Goal: Navigation & Orientation: Find specific page/section

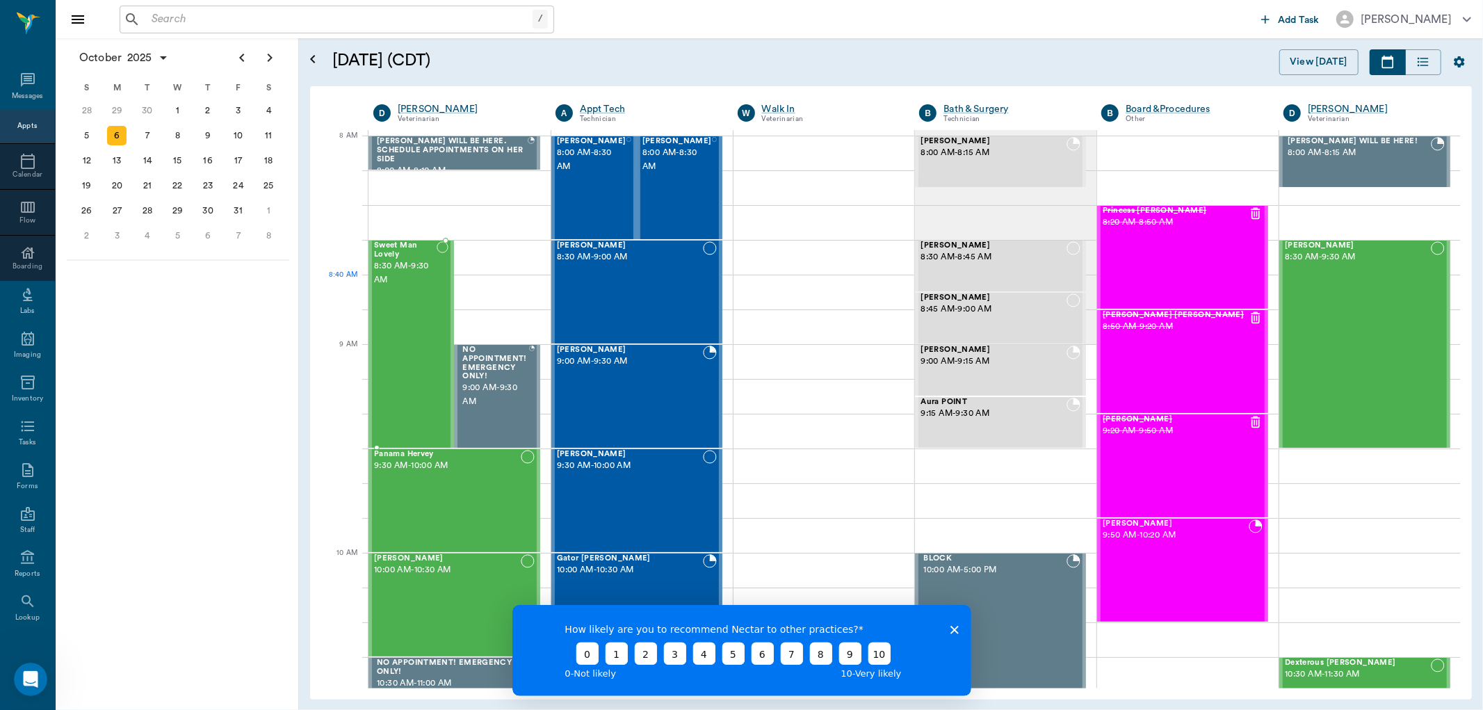
click at [421, 278] on span "8:30 AM - 9:30 AM" at bounding box center [405, 273] width 63 height 28
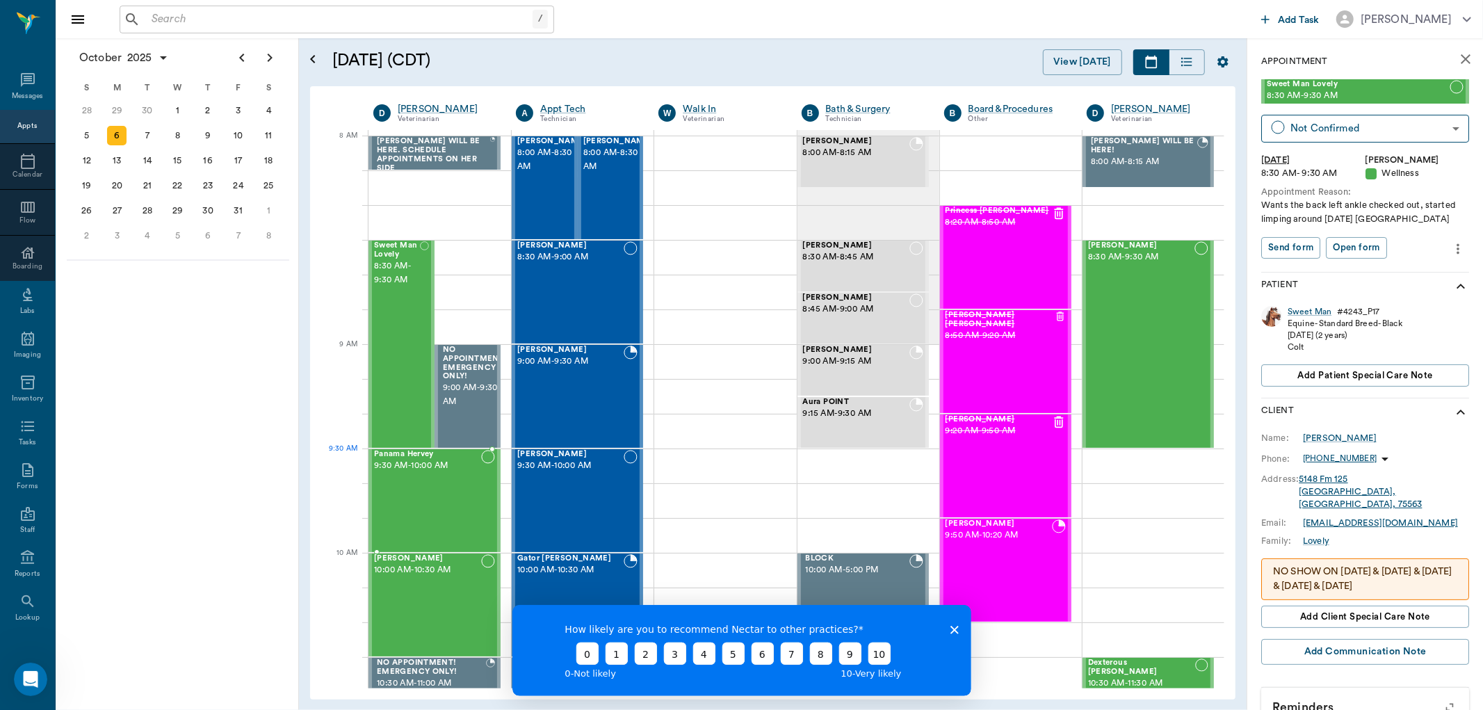
click at [421, 470] on span "9:30 AM - 10:00 AM" at bounding box center [427, 466] width 107 height 14
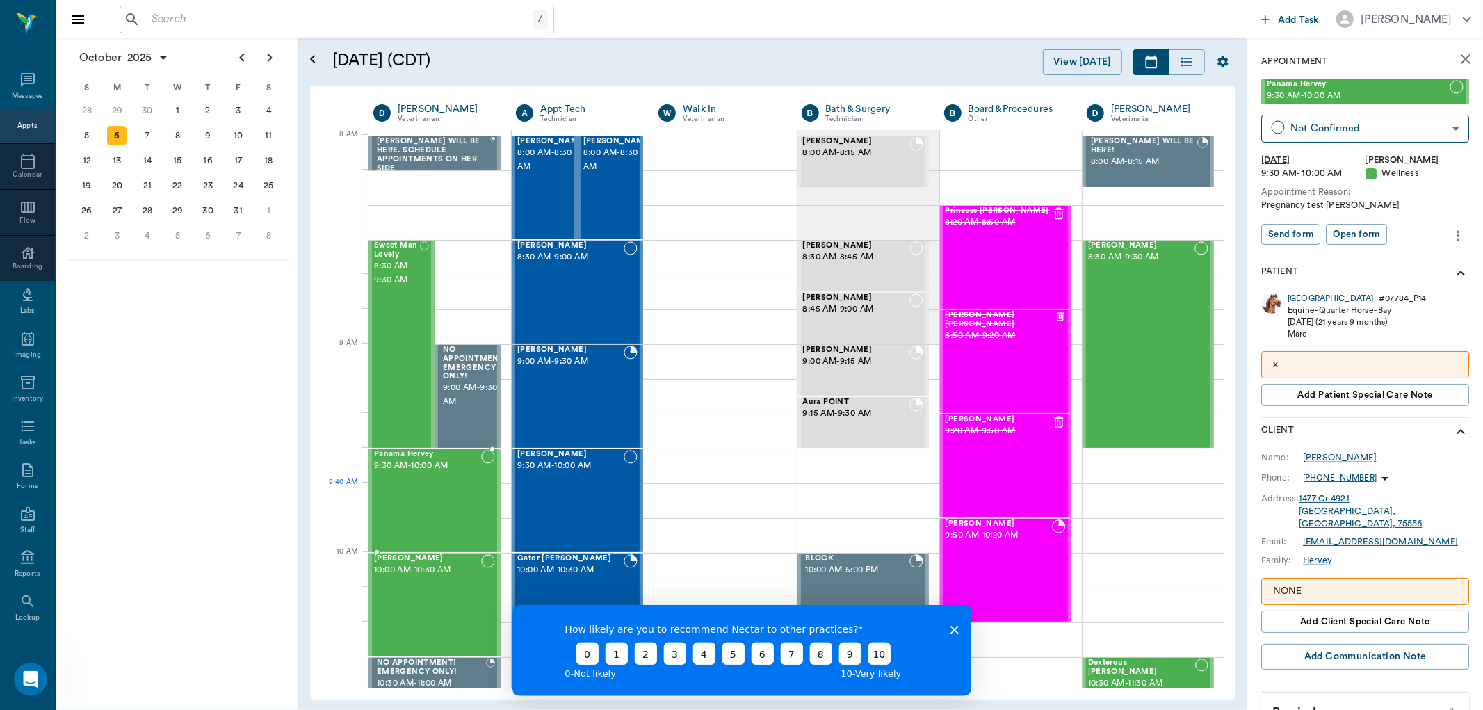
scroll to position [77, 0]
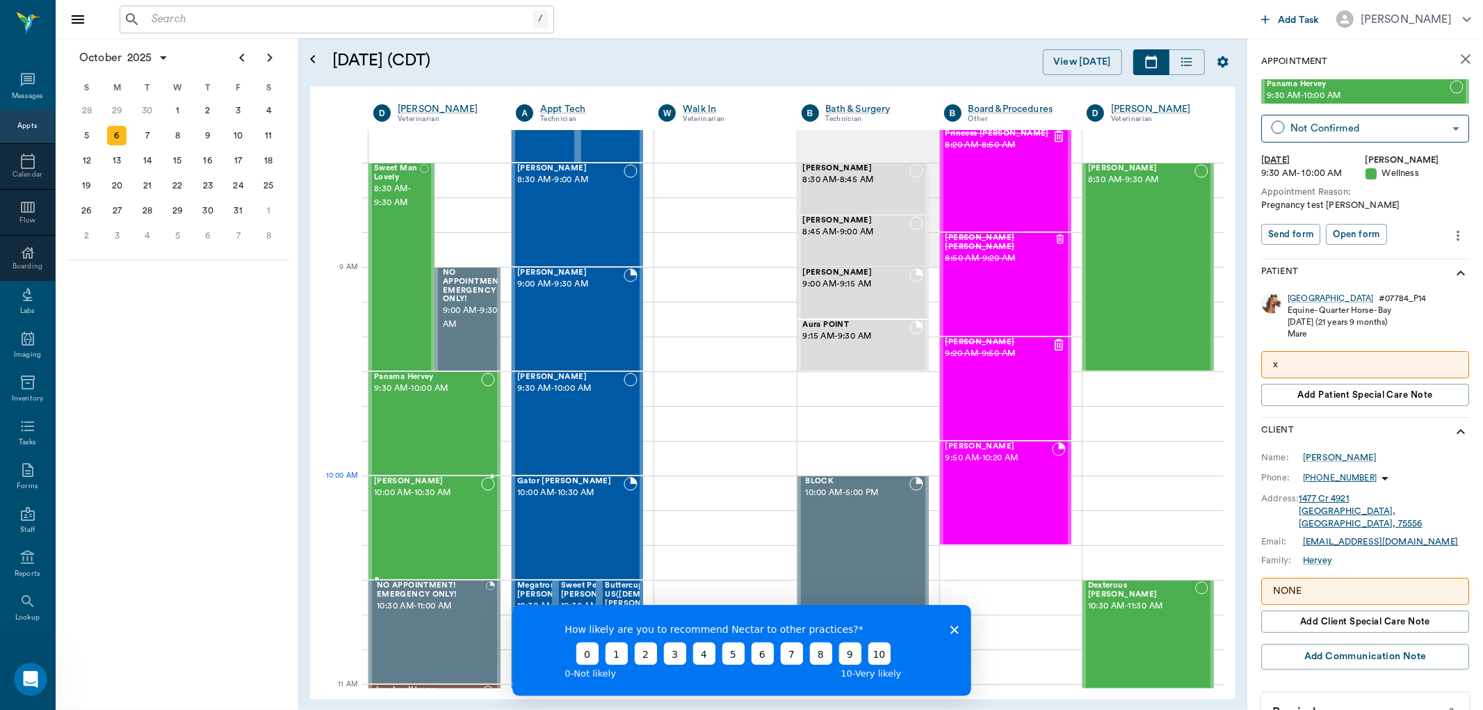
click at [418, 494] on span "10:00 AM - 10:30 AM" at bounding box center [427, 493] width 107 height 14
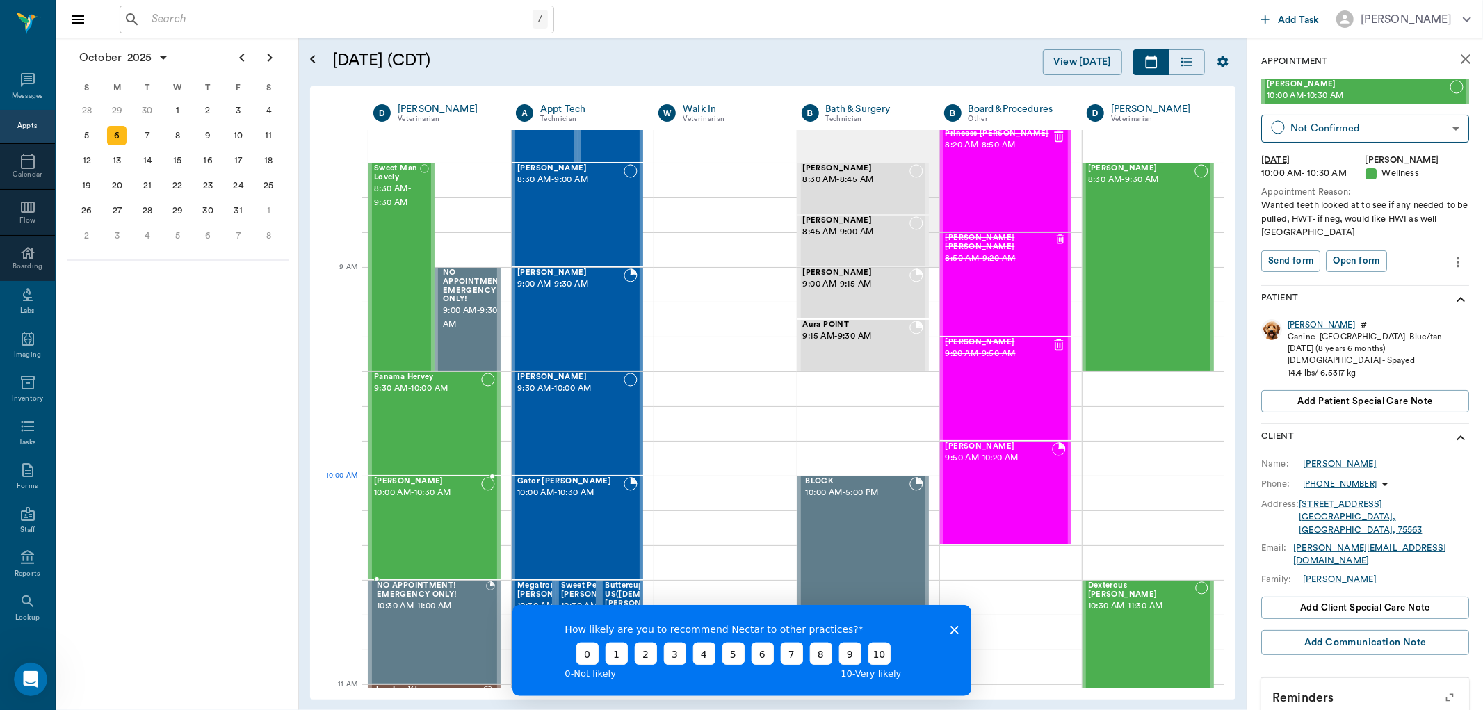
click at [418, 492] on span "10:00 AM - 10:30 AM" at bounding box center [427, 493] width 107 height 14
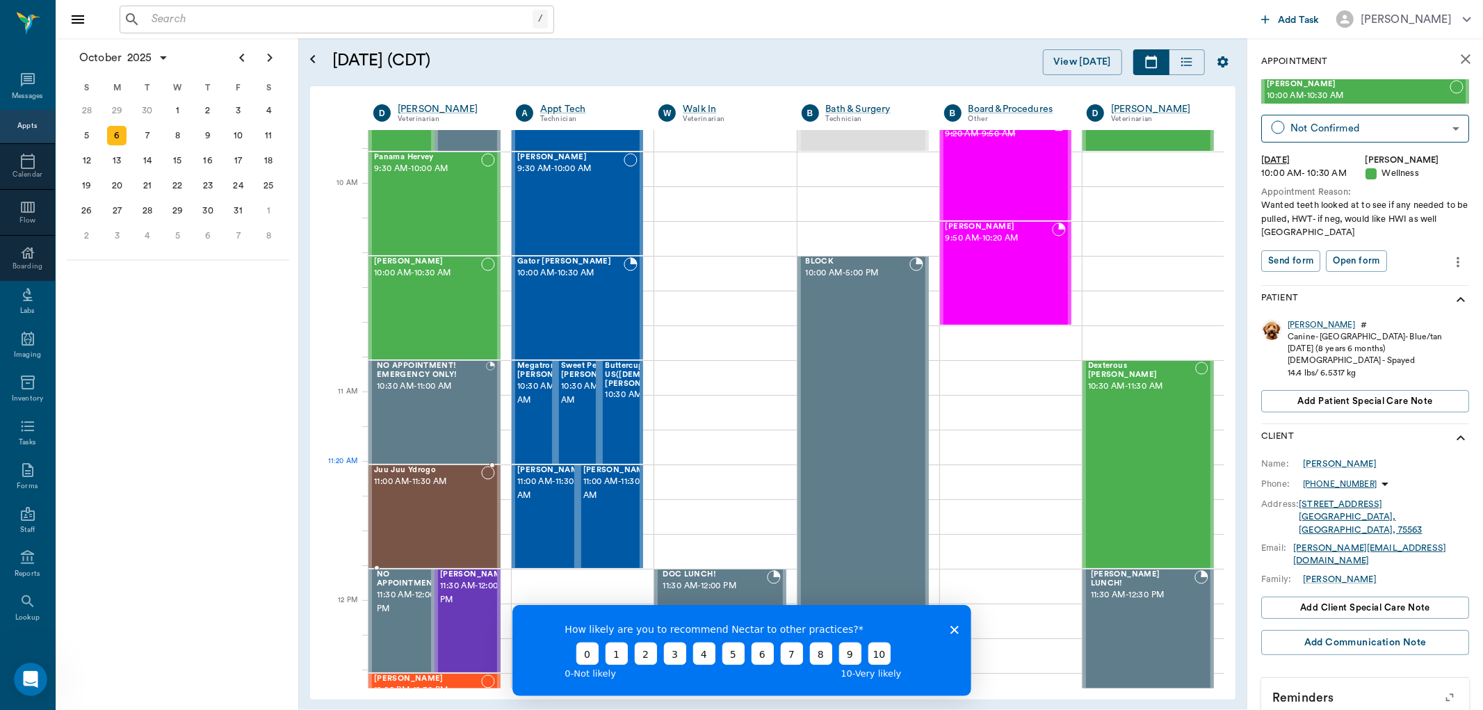
scroll to position [386, 0]
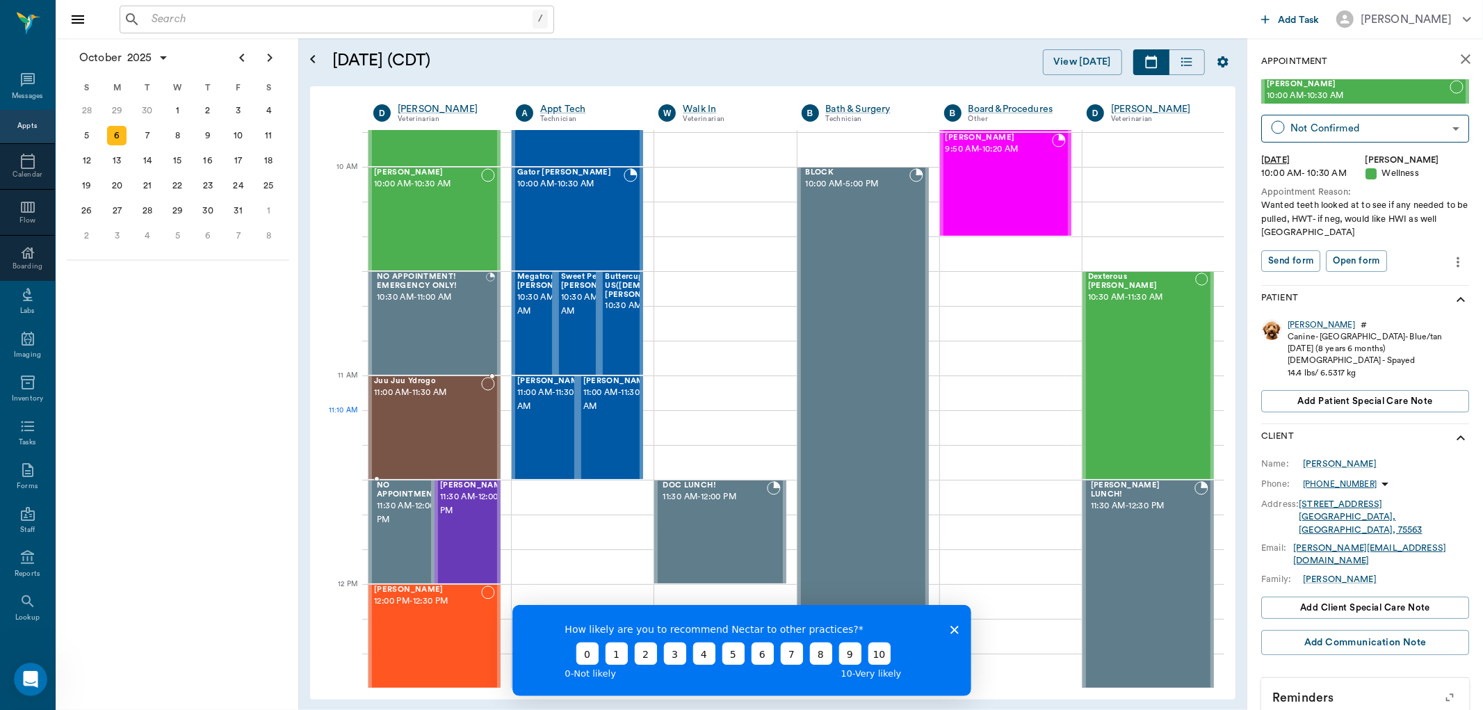
click at [408, 432] on div "[PERSON_NAME] Ydrogo 11:00 AM - 11:30 AM" at bounding box center [427, 428] width 107 height 102
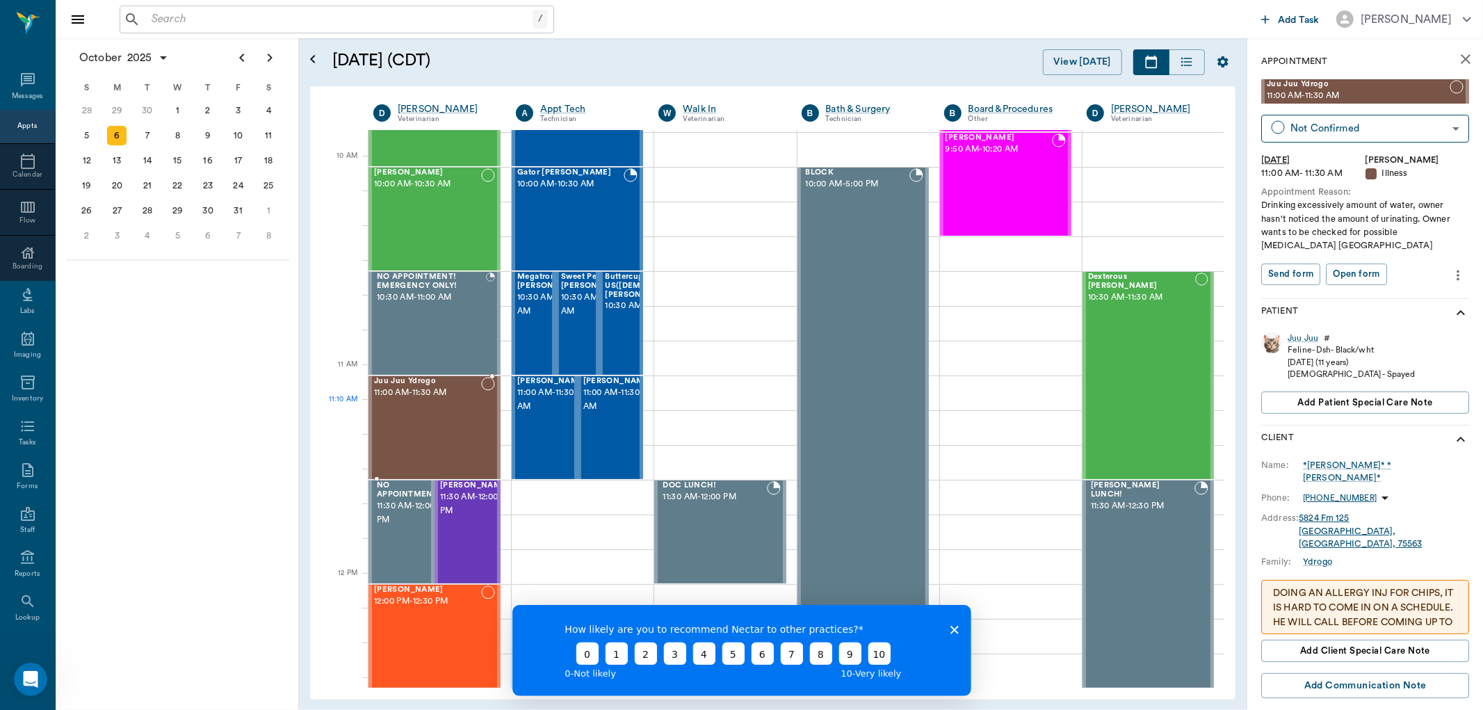
scroll to position [463, 0]
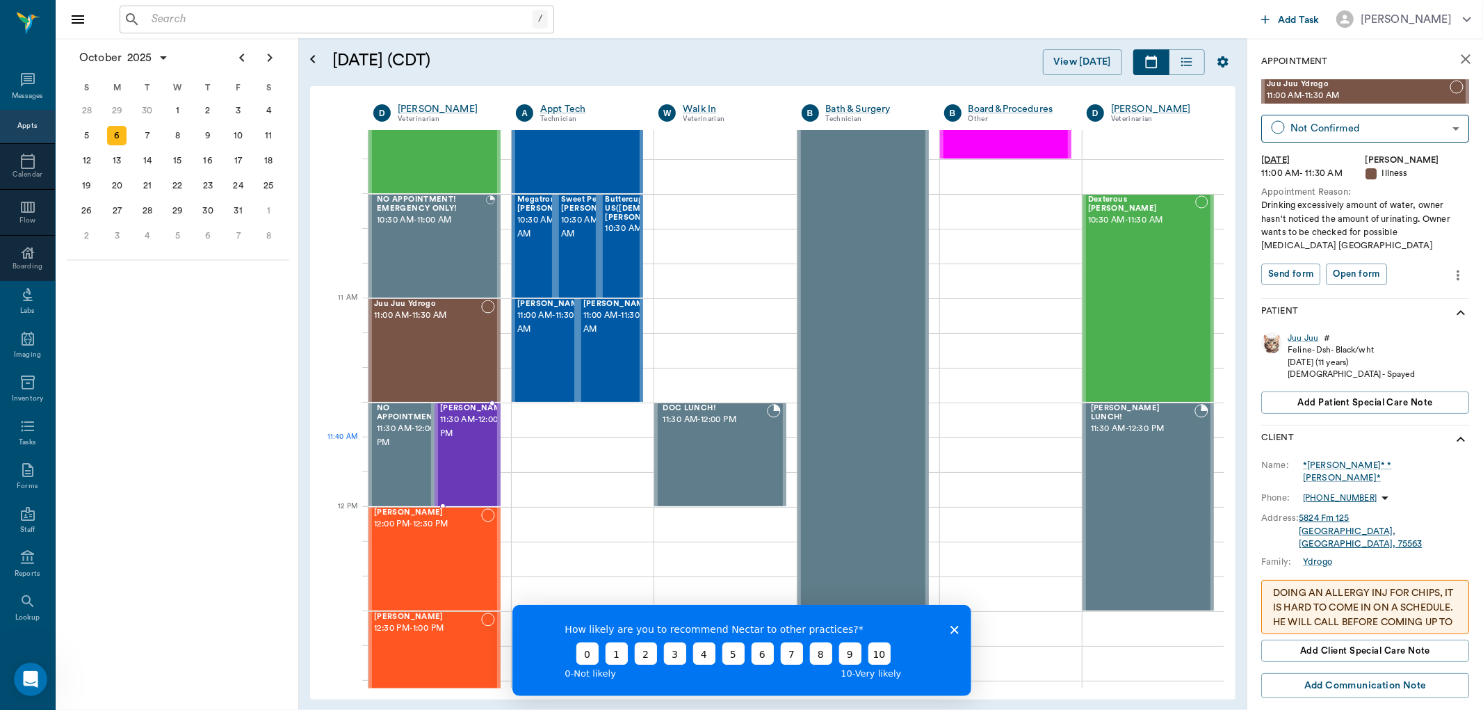
click at [453, 443] on div "[PERSON_NAME] 11:30 AM - 12:00 PM" at bounding box center [475, 455] width 70 height 102
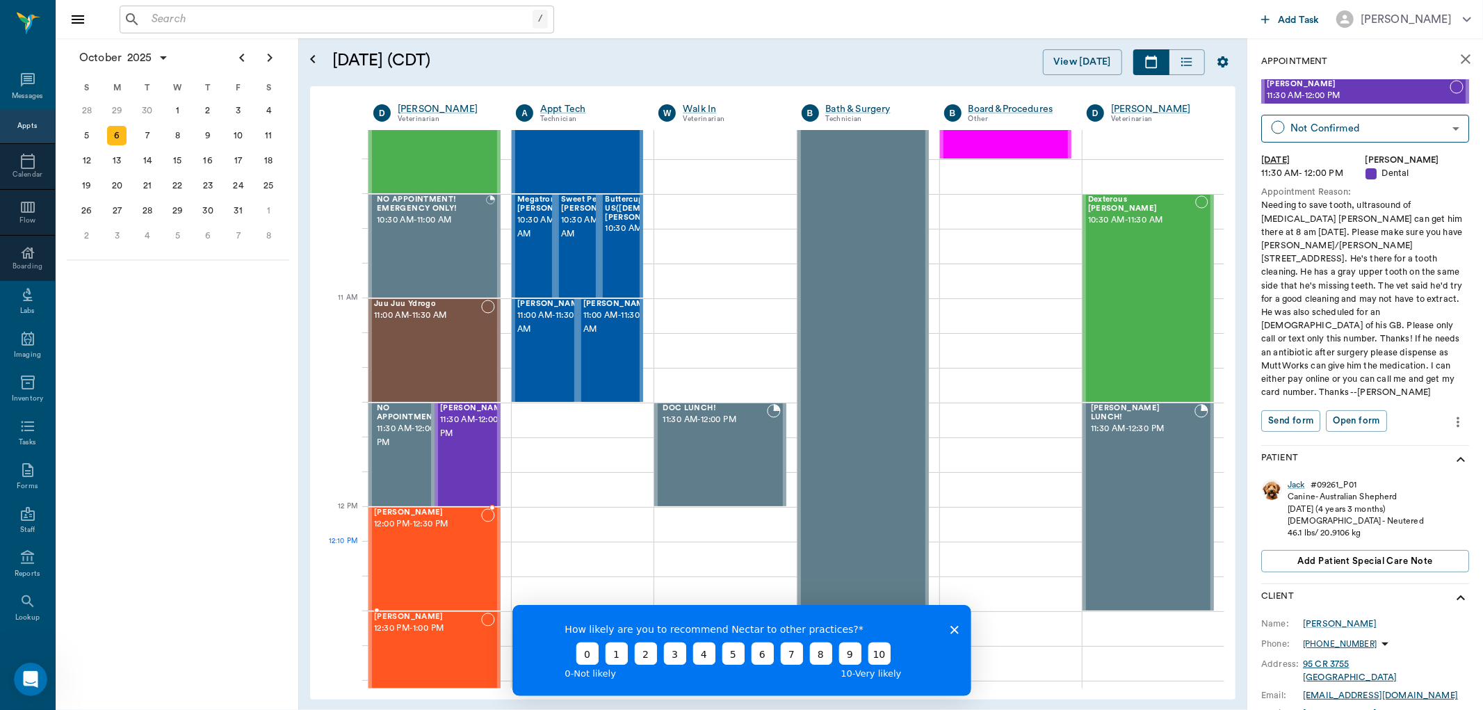
click at [485, 551] on div at bounding box center [488, 559] width 14 height 102
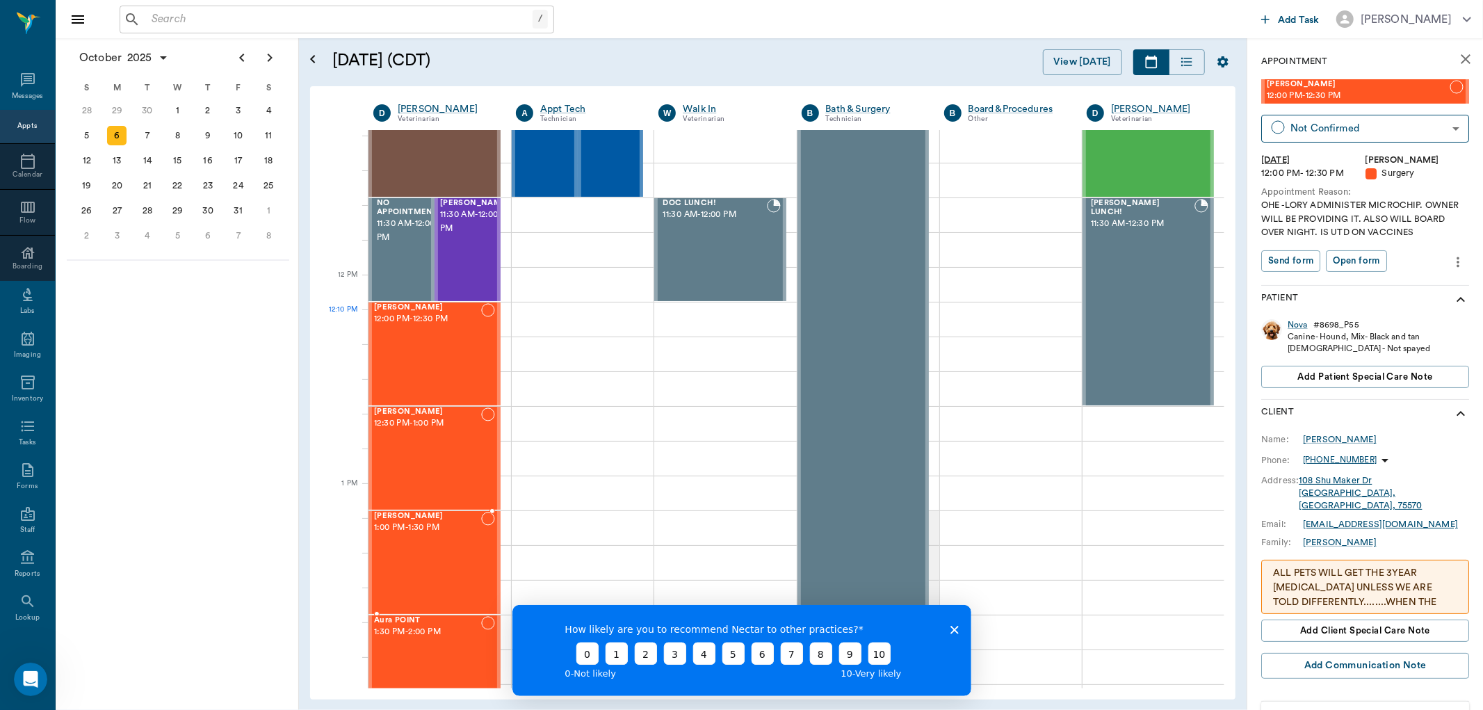
scroll to position [695, 0]
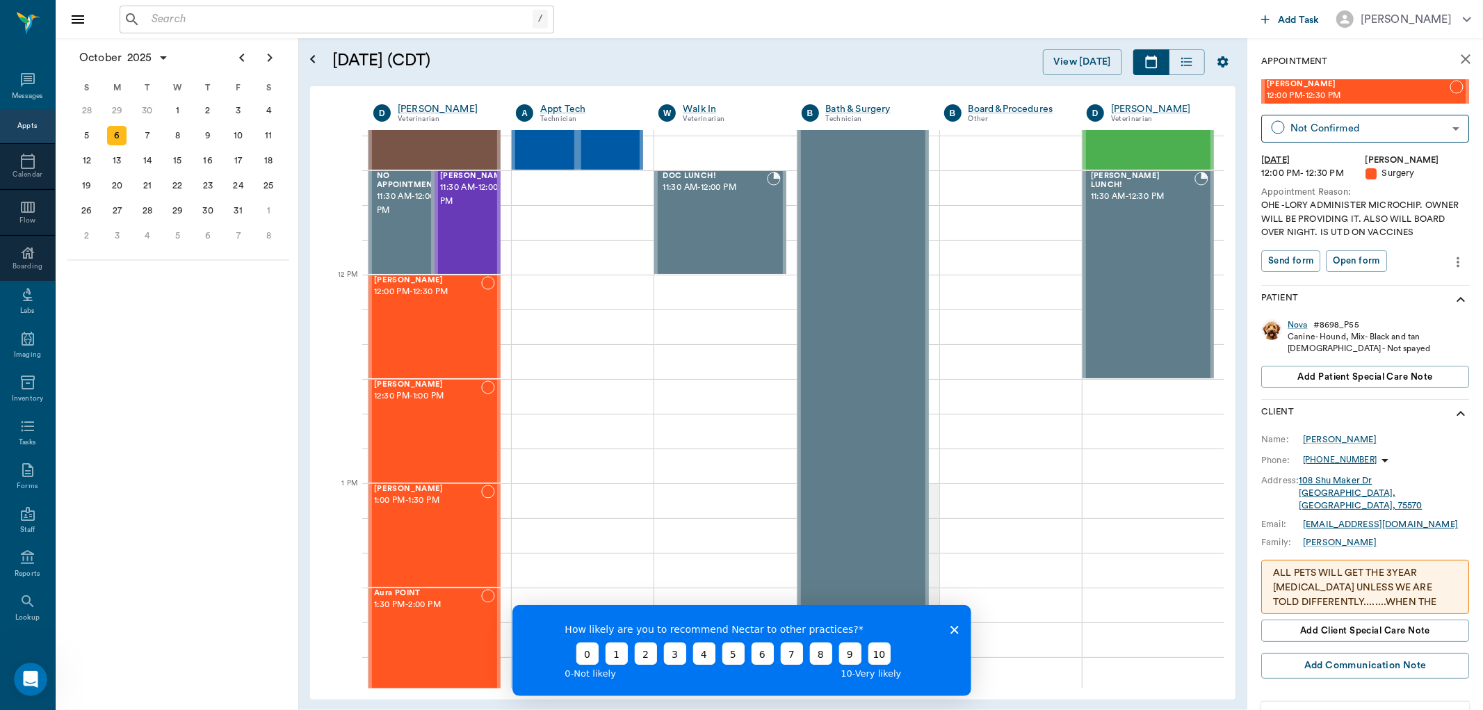
click at [957, 625] on icon "Close survey" at bounding box center [954, 629] width 8 height 8
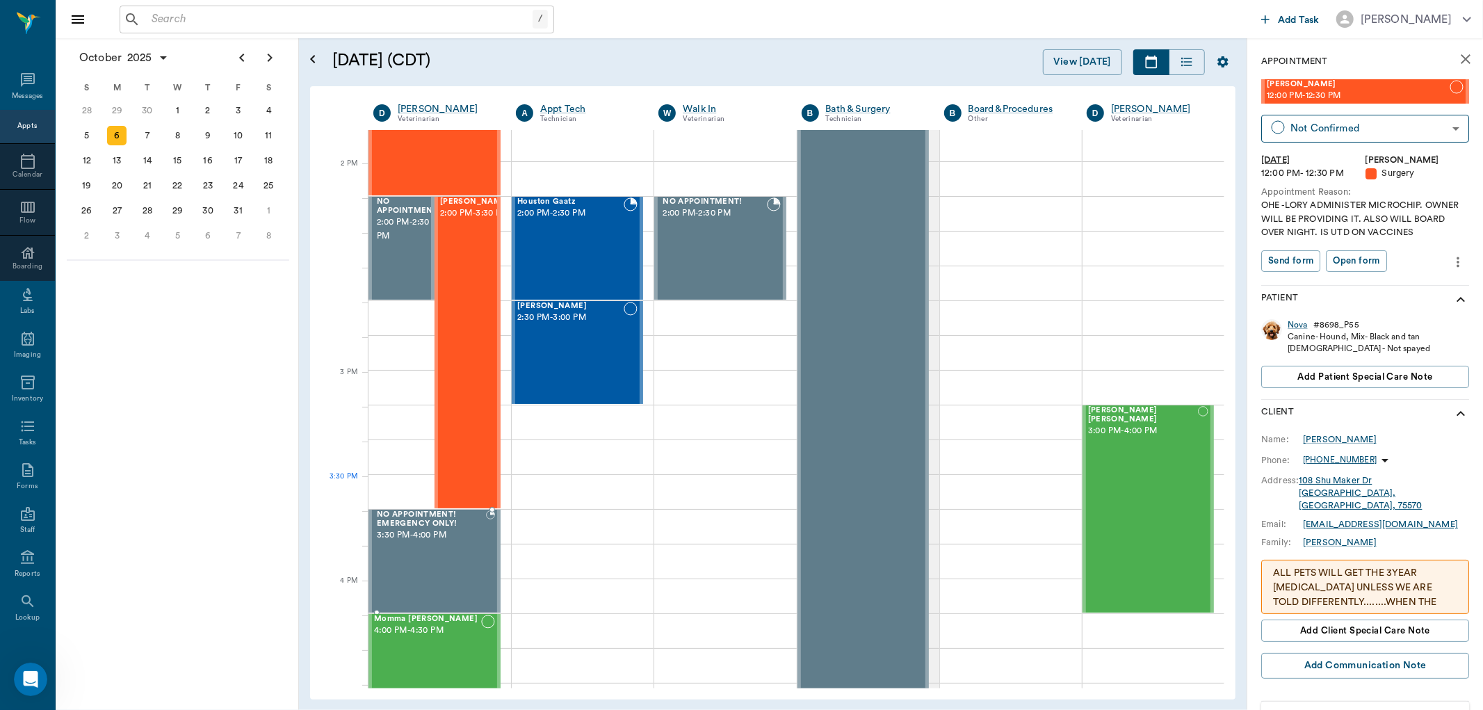
scroll to position [1159, 0]
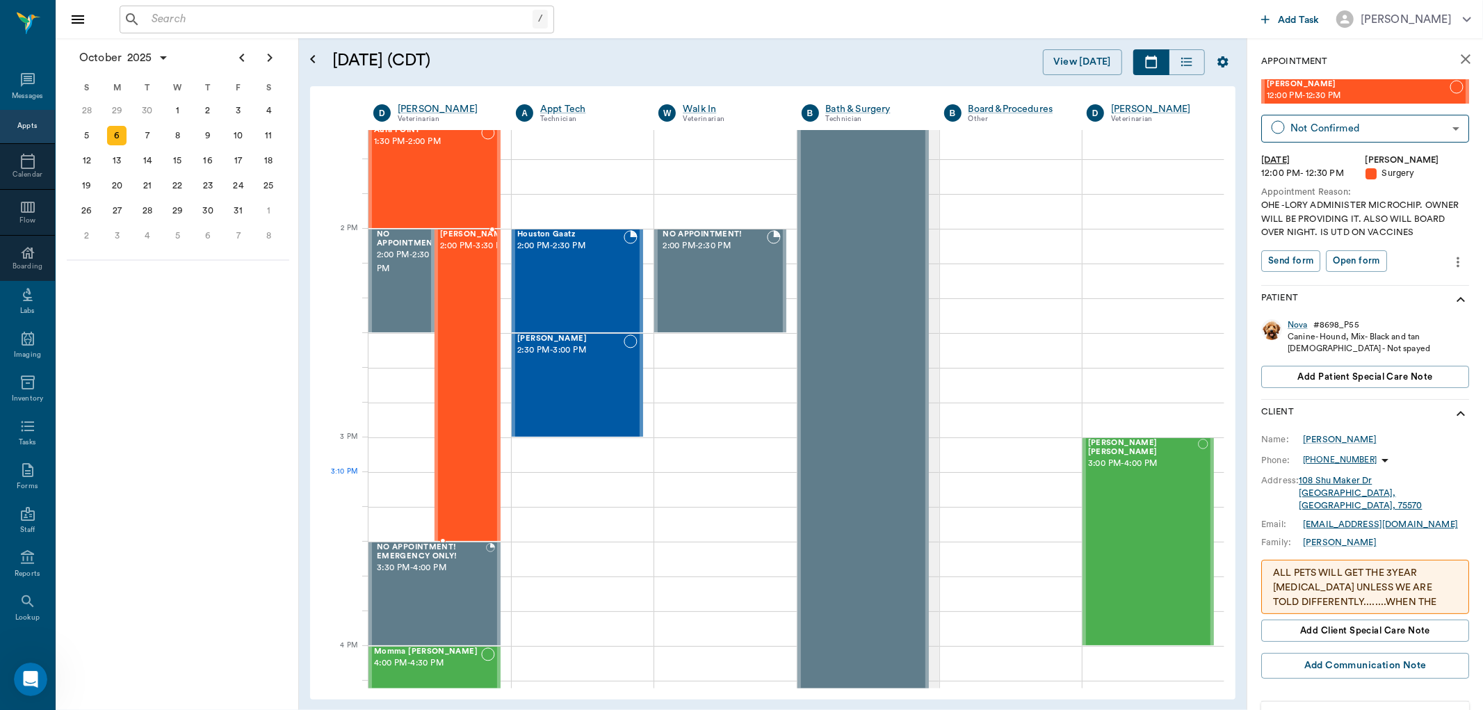
click at [454, 492] on div "[PERSON_NAME] 2:00 PM - 3:30 PM" at bounding box center [475, 385] width 70 height 310
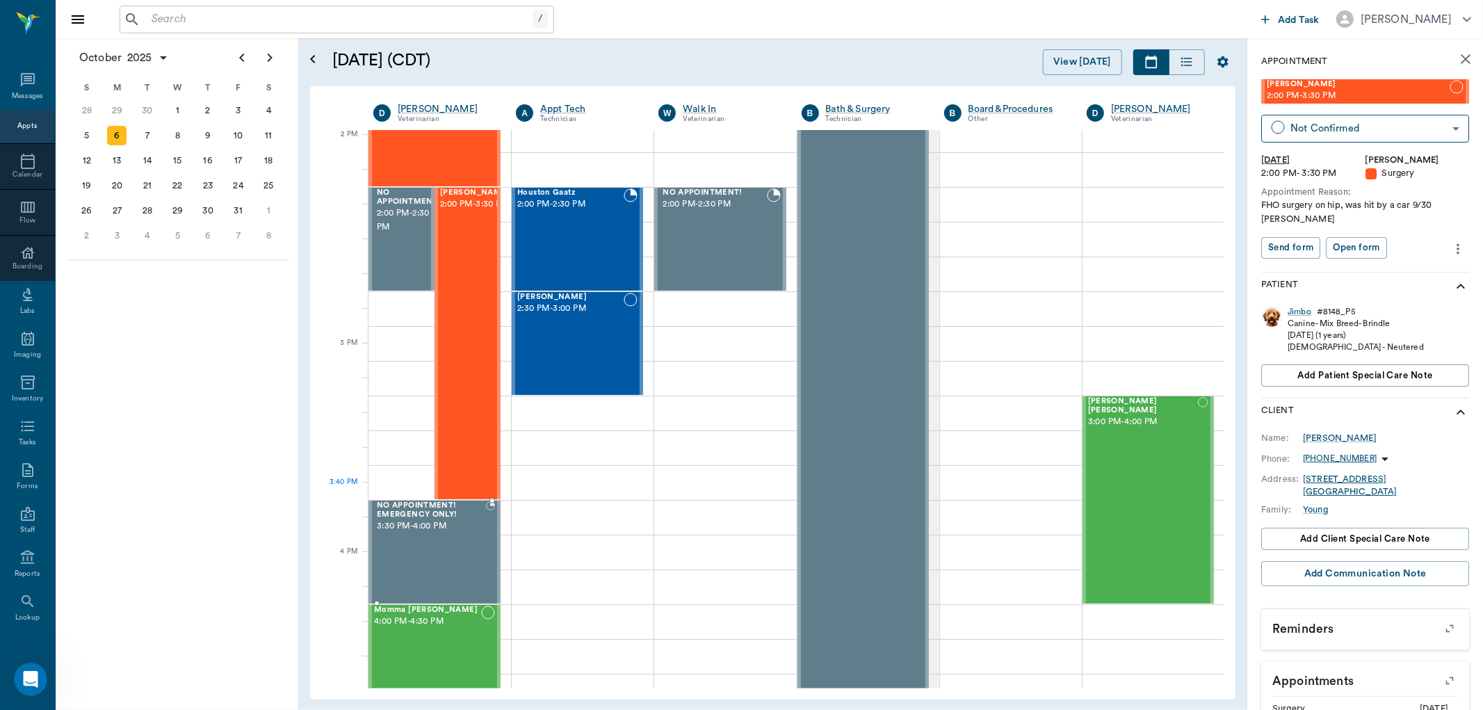
scroll to position [1313, 0]
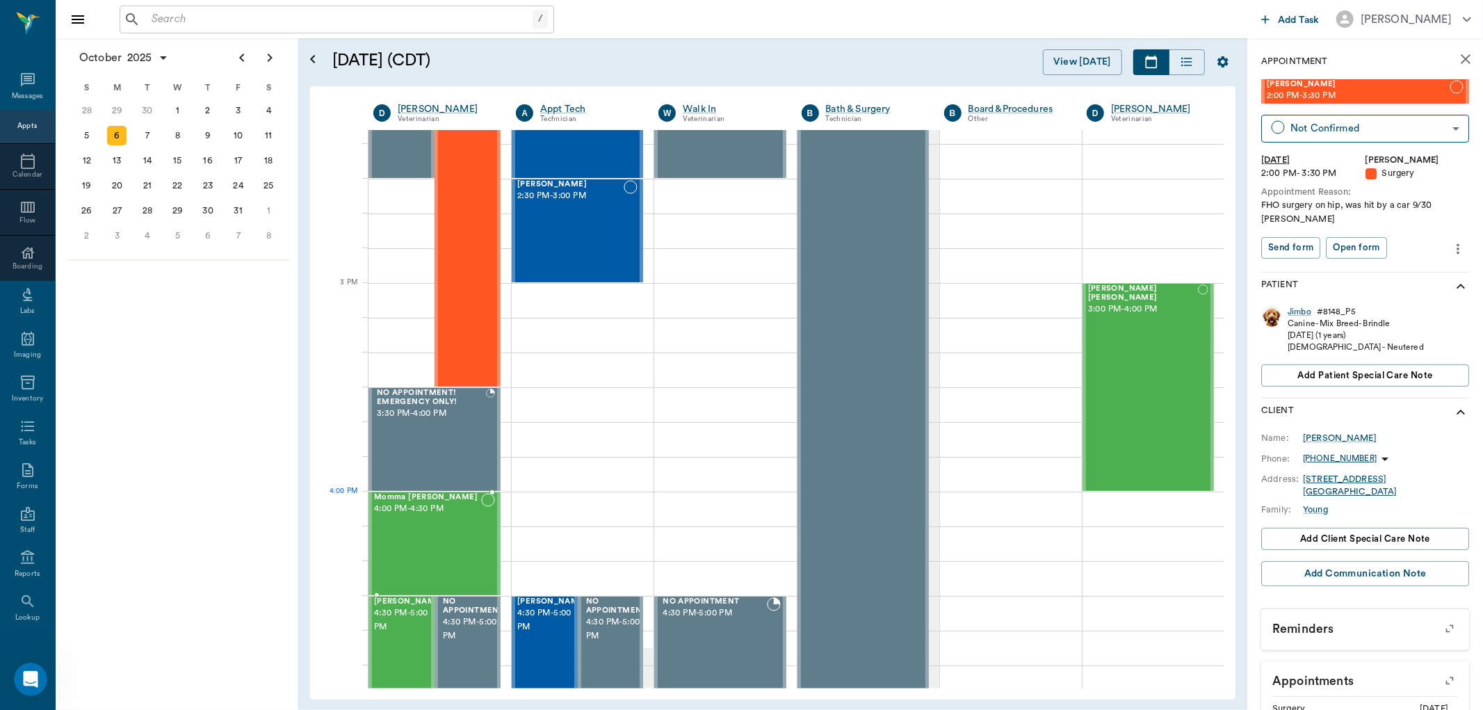
click at [442, 506] on span "4:00 PM - 4:30 PM" at bounding box center [427, 509] width 107 height 14
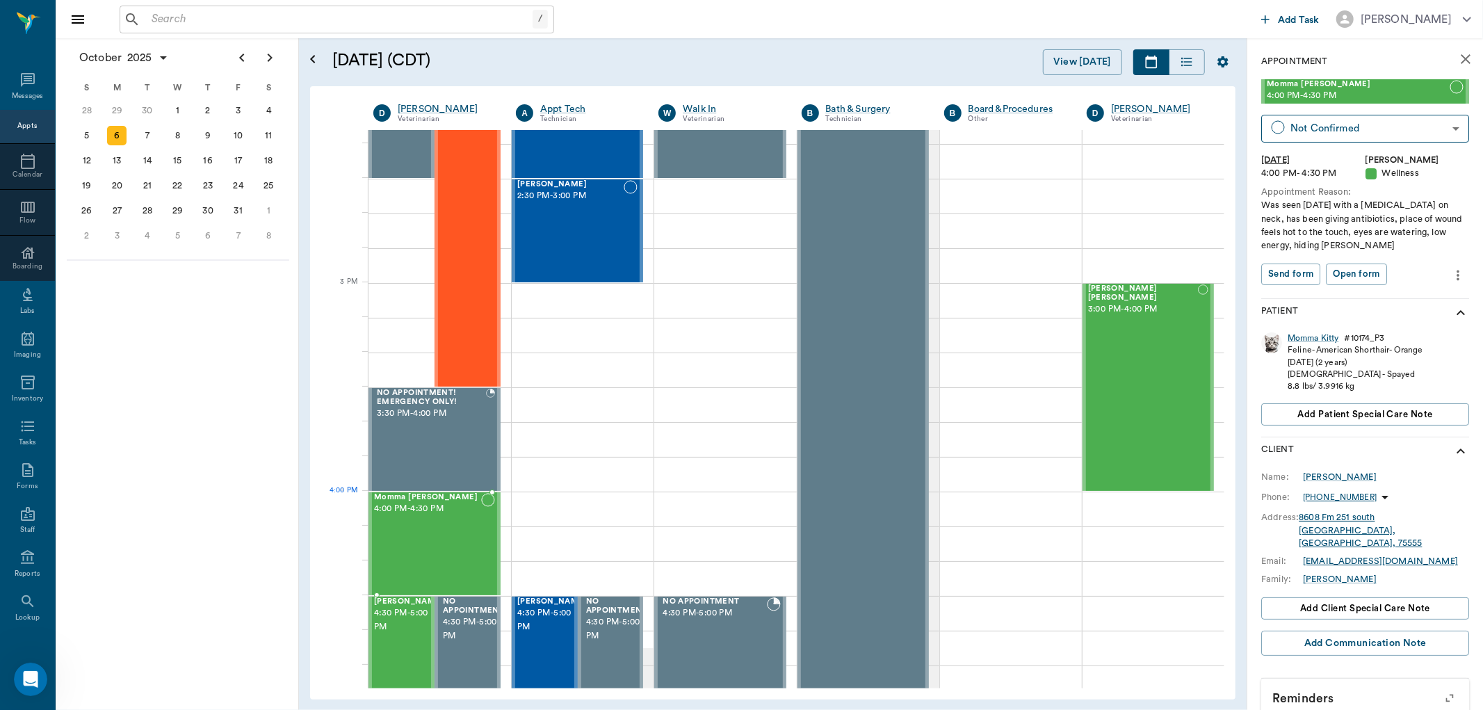
scroll to position [1468, 0]
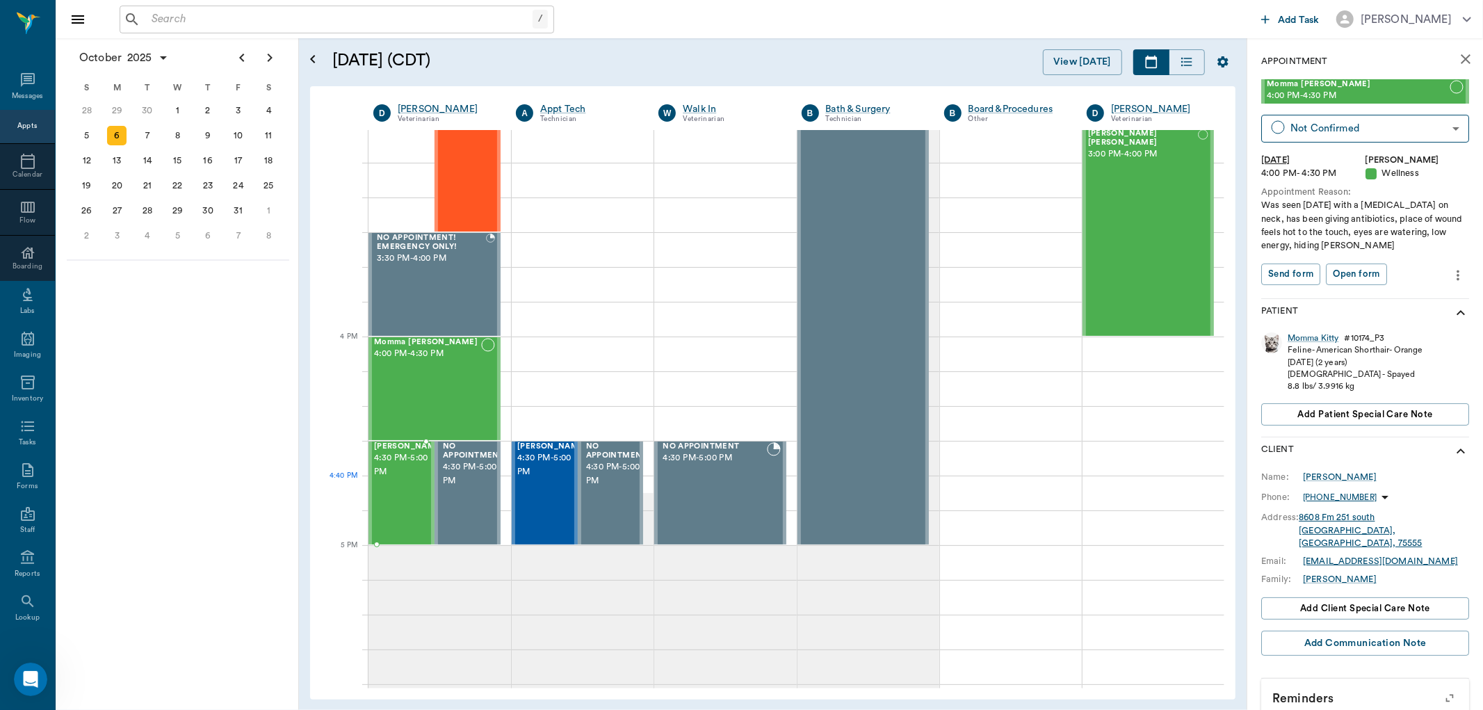
click at [408, 508] on div "[PERSON_NAME] 4:30 PM - 5:00 PM" at bounding box center [409, 493] width 70 height 102
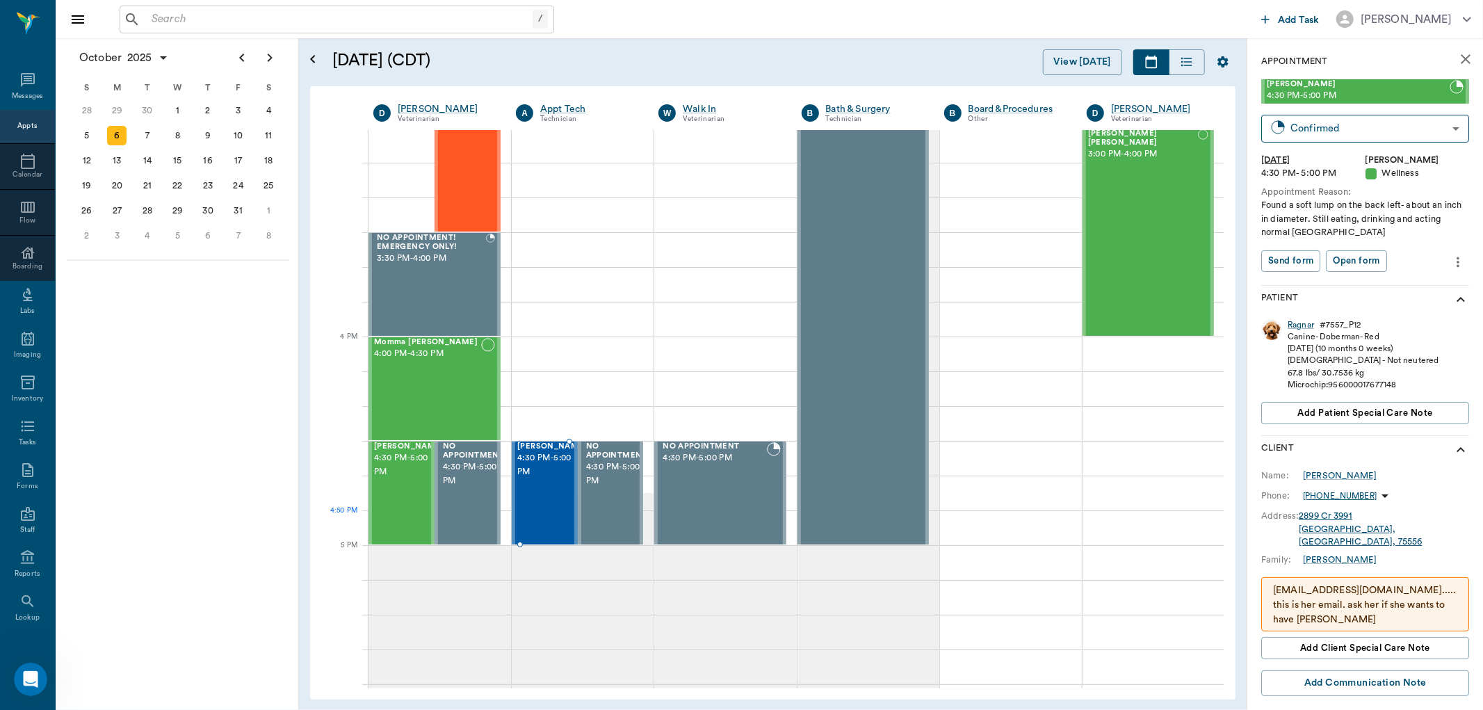
click at [541, 525] on div "[PERSON_NAME] 4:30 PM - 5:00 PM" at bounding box center [552, 493] width 70 height 102
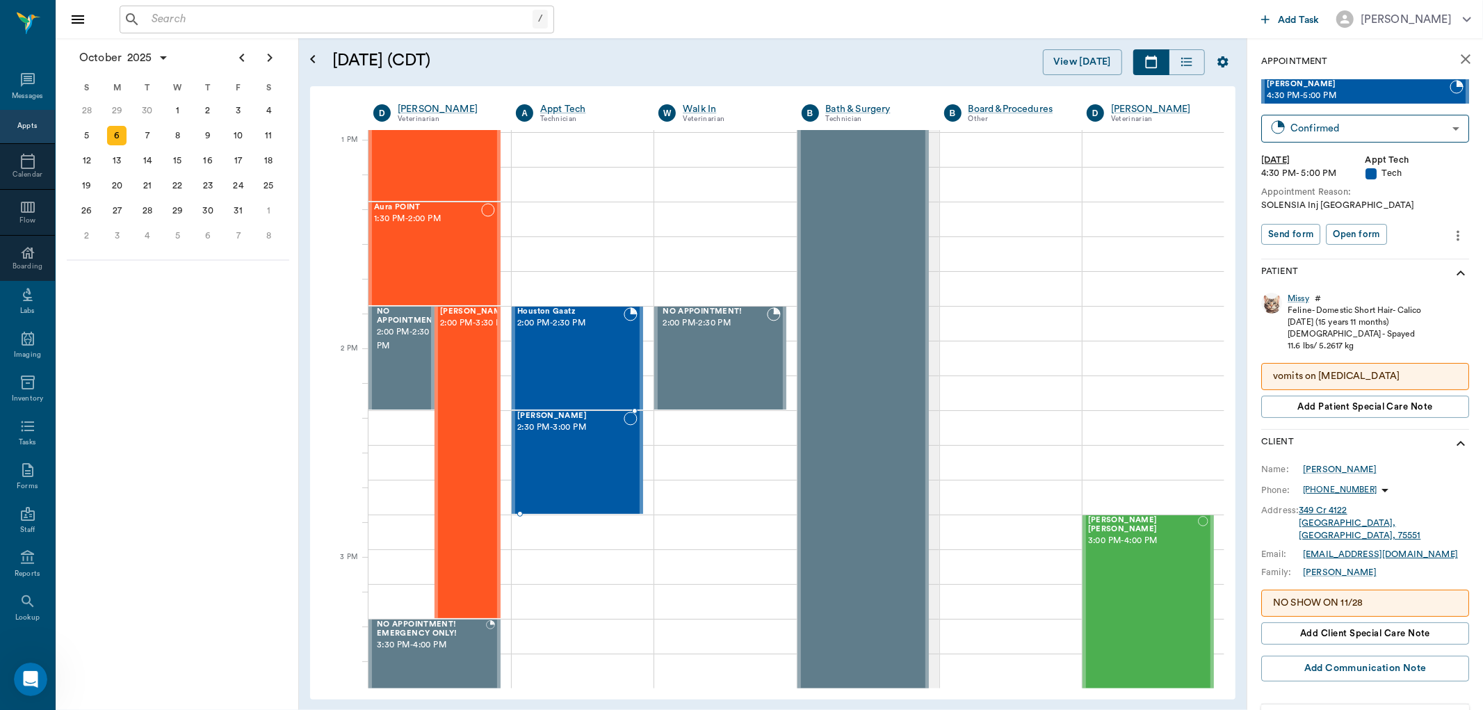
scroll to position [1004, 0]
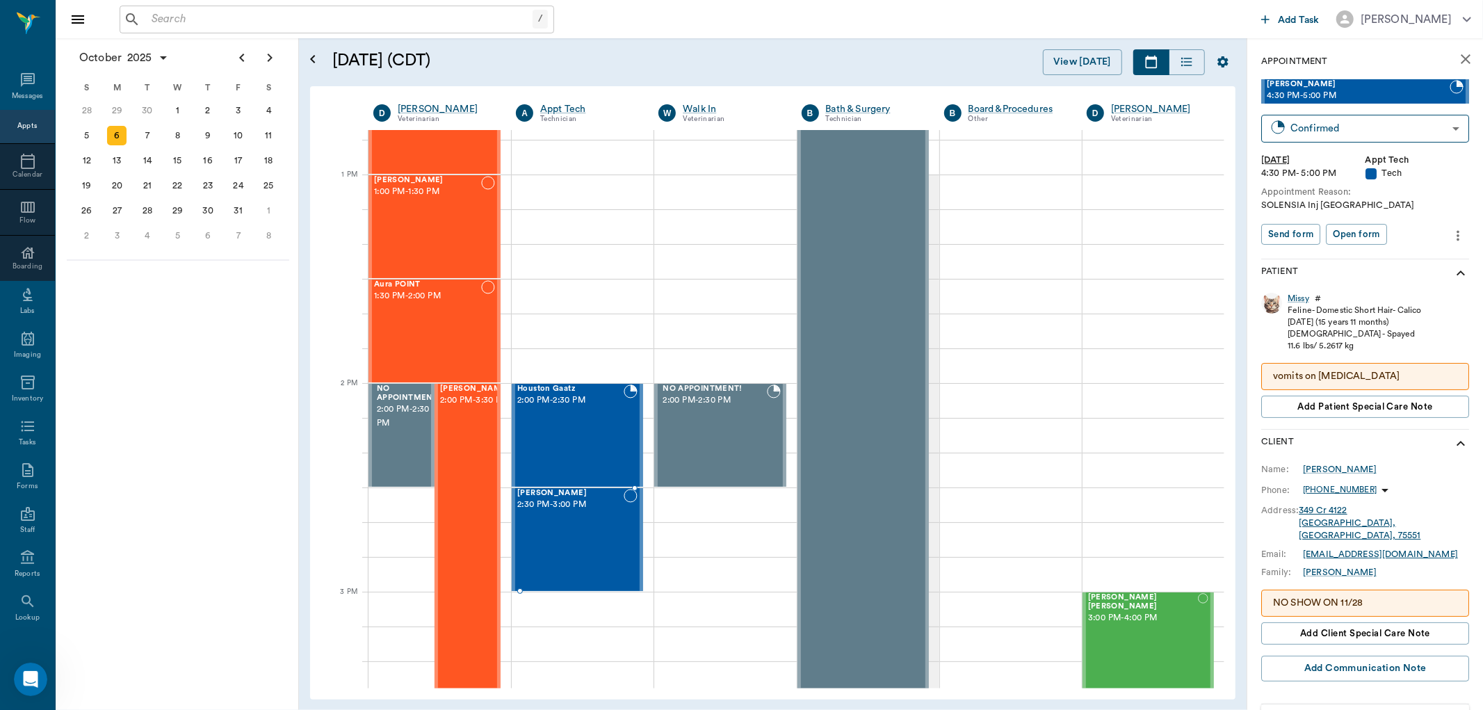
click at [541, 525] on div "[PERSON_NAME] 2:30 PM - 3:00 PM" at bounding box center [570, 540] width 106 height 102
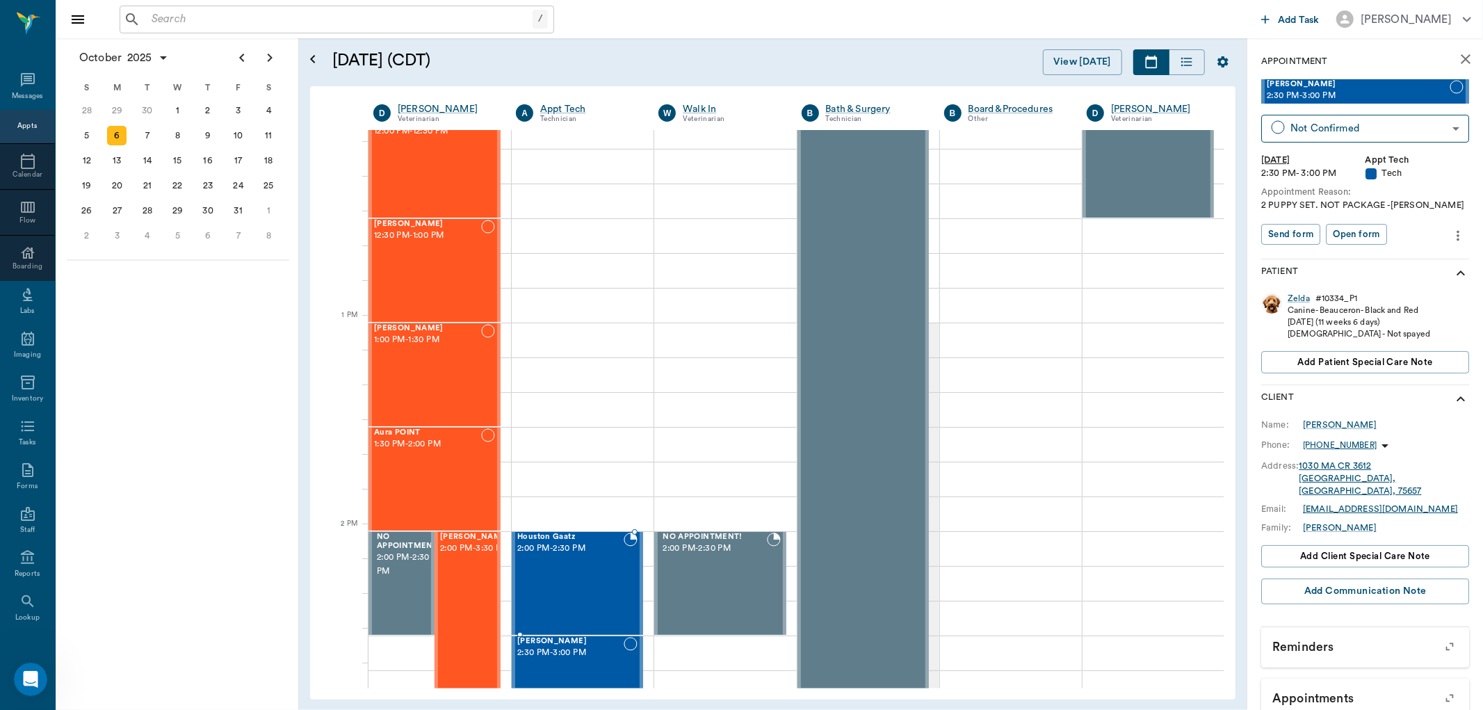
scroll to position [850, 0]
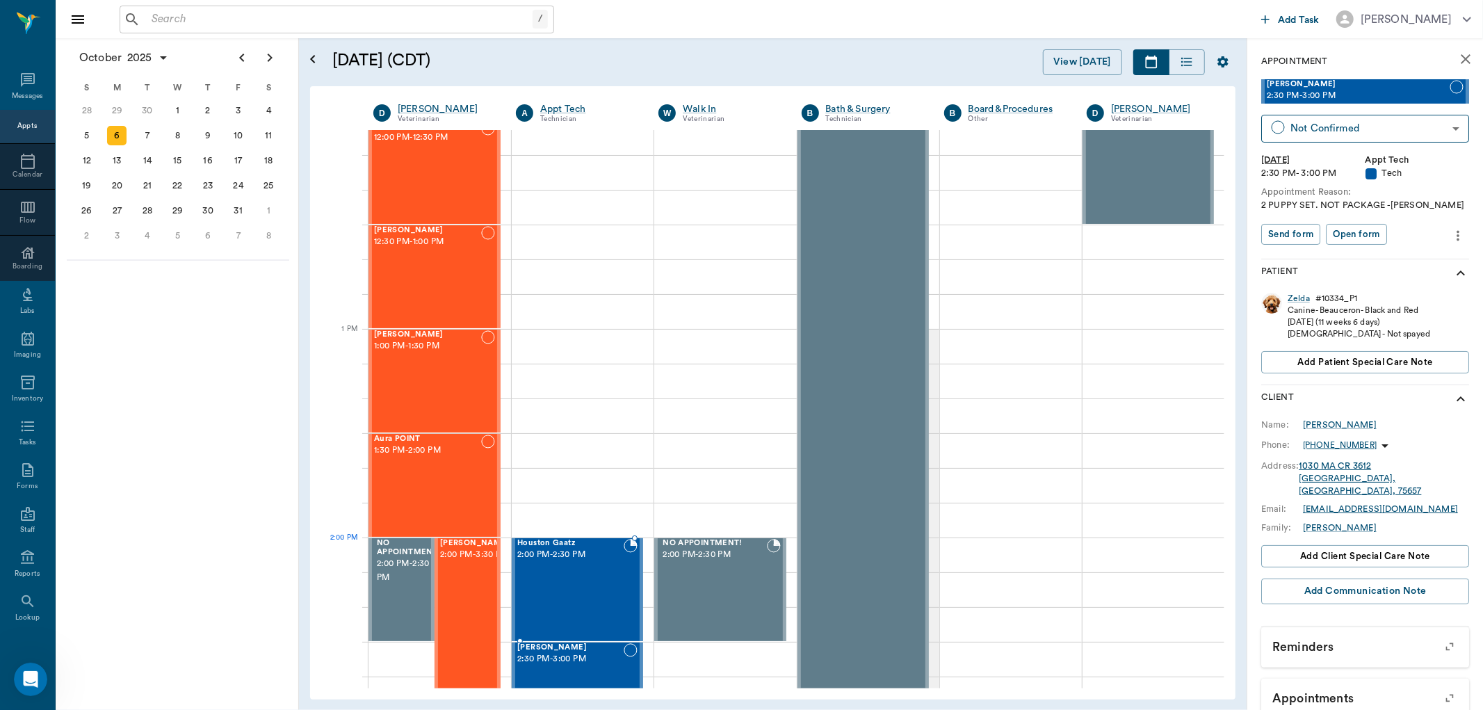
click at [551, 560] on span "2:00 PM - 2:30 PM" at bounding box center [570, 555] width 106 height 14
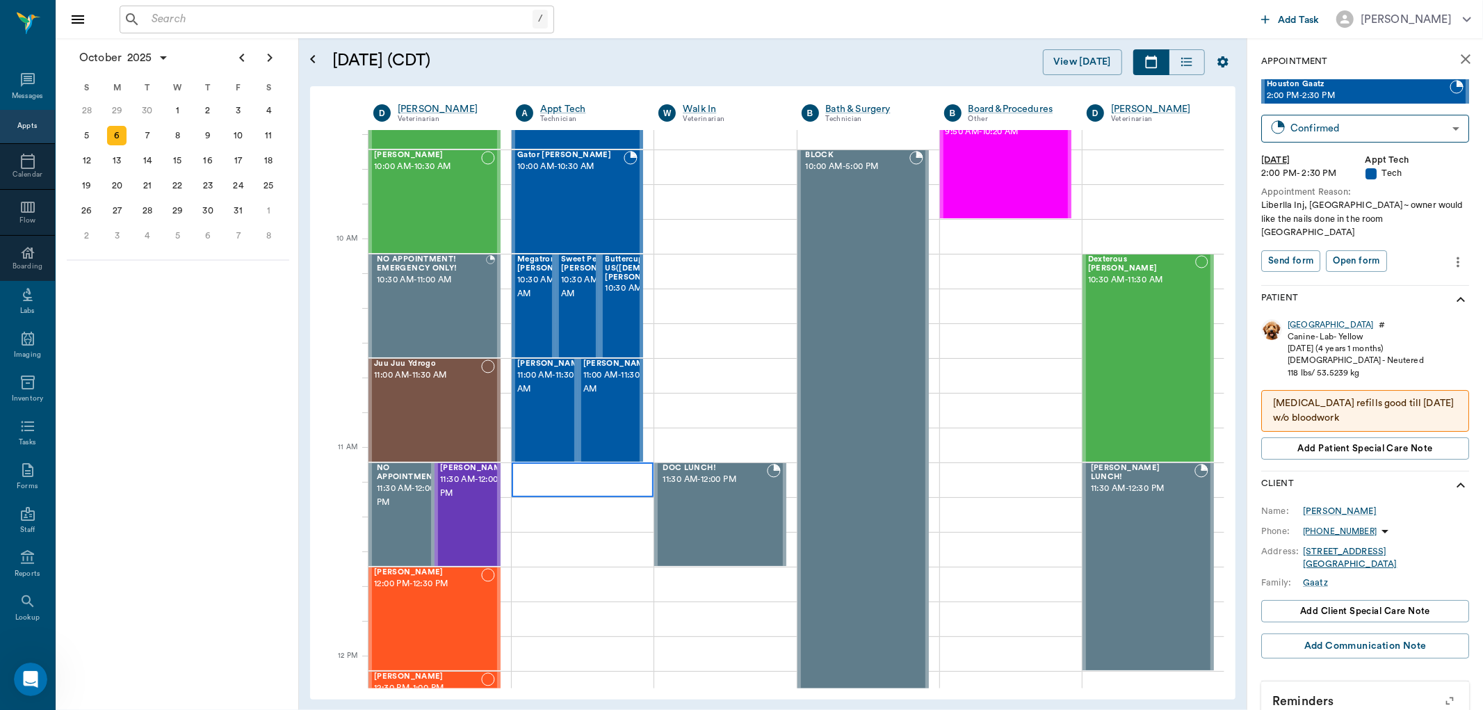
scroll to position [309, 0]
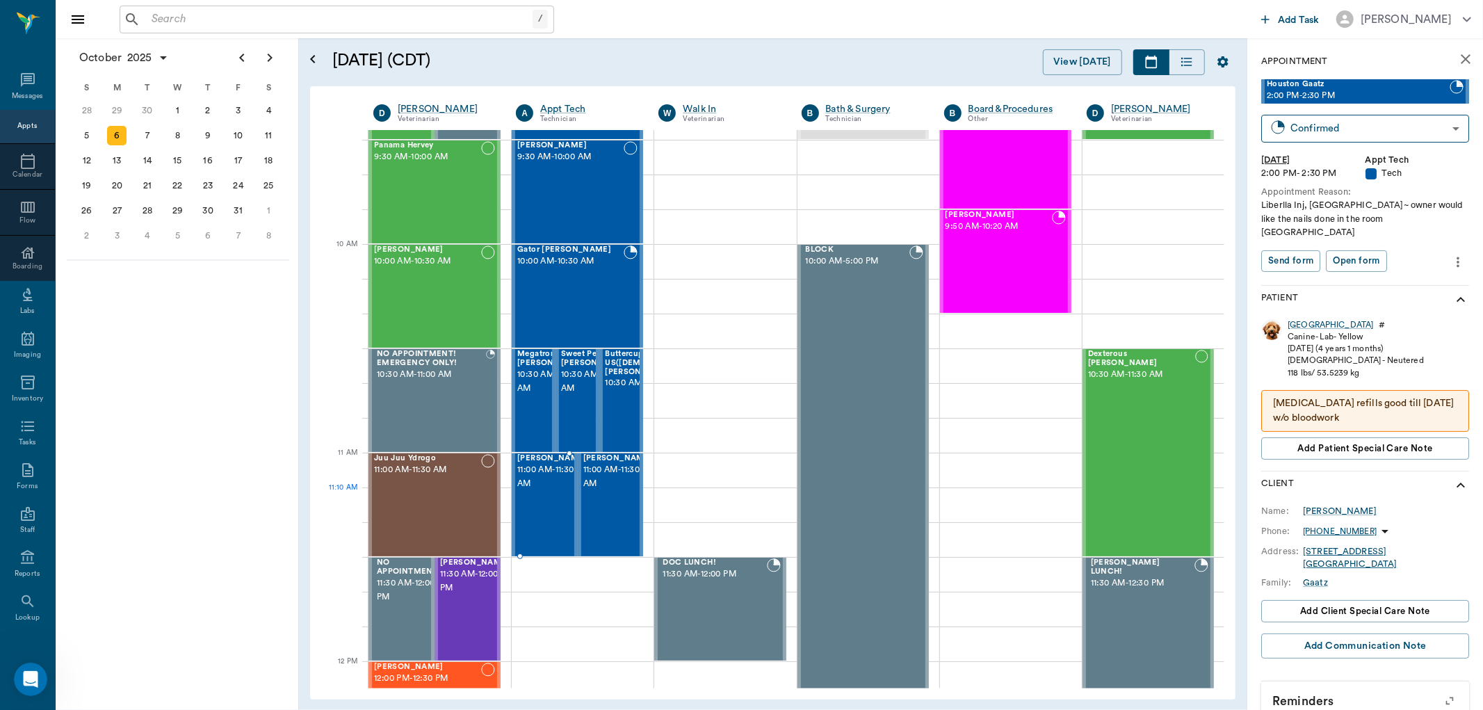
click at [533, 517] on div "[PERSON_NAME] 11:00 AM - 11:30 AM" at bounding box center [552, 505] width 70 height 102
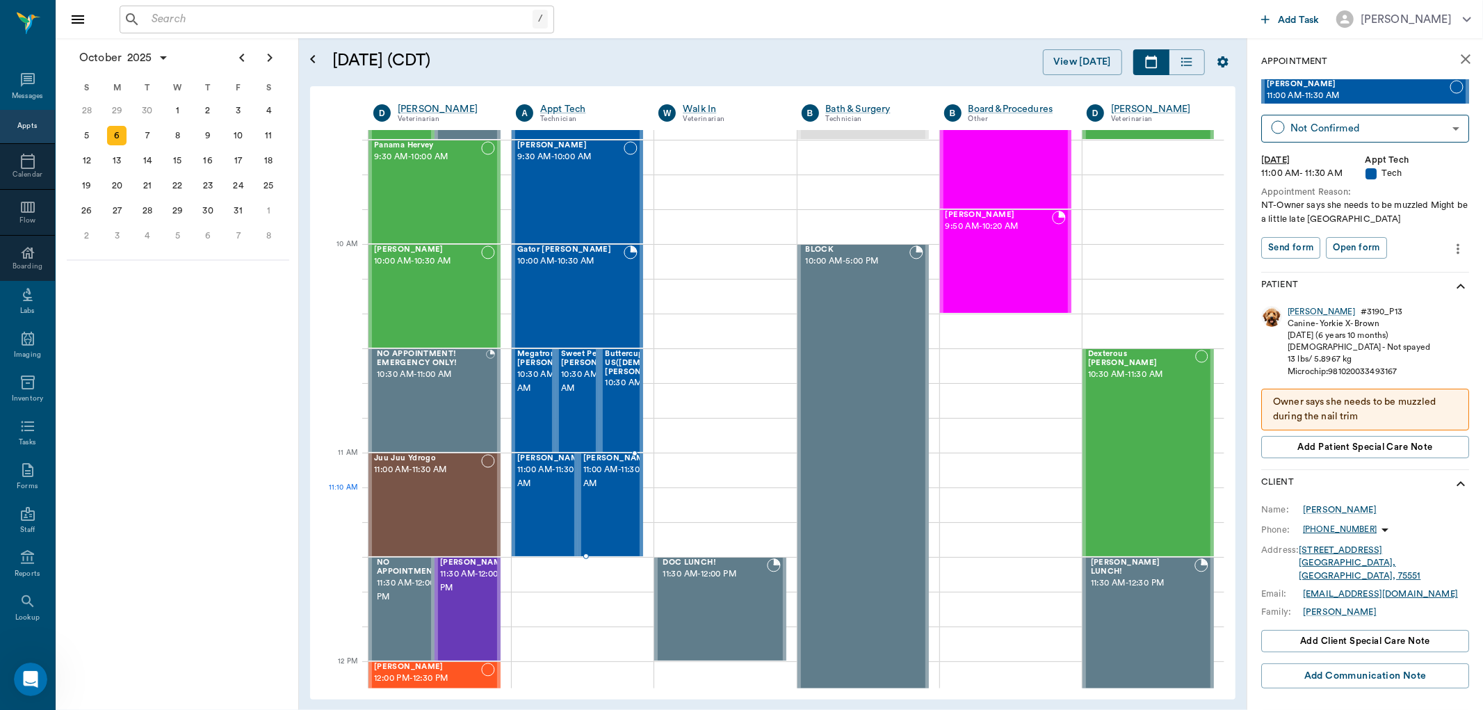
click at [614, 511] on div "[PERSON_NAME] 11:00 AM - 11:30 AM" at bounding box center [618, 505] width 70 height 102
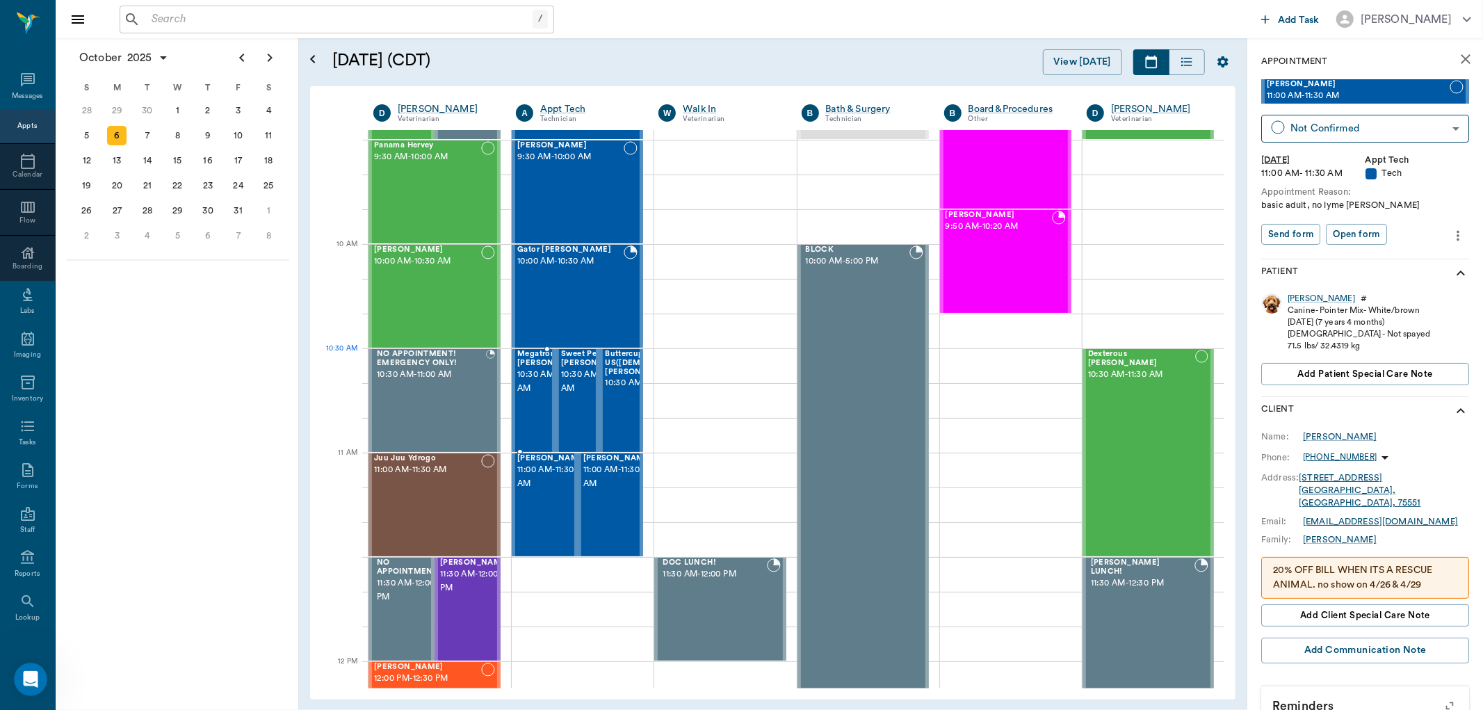
click at [517, 378] on span "10:30 AM - 11:00 AM" at bounding box center [552, 382] width 70 height 28
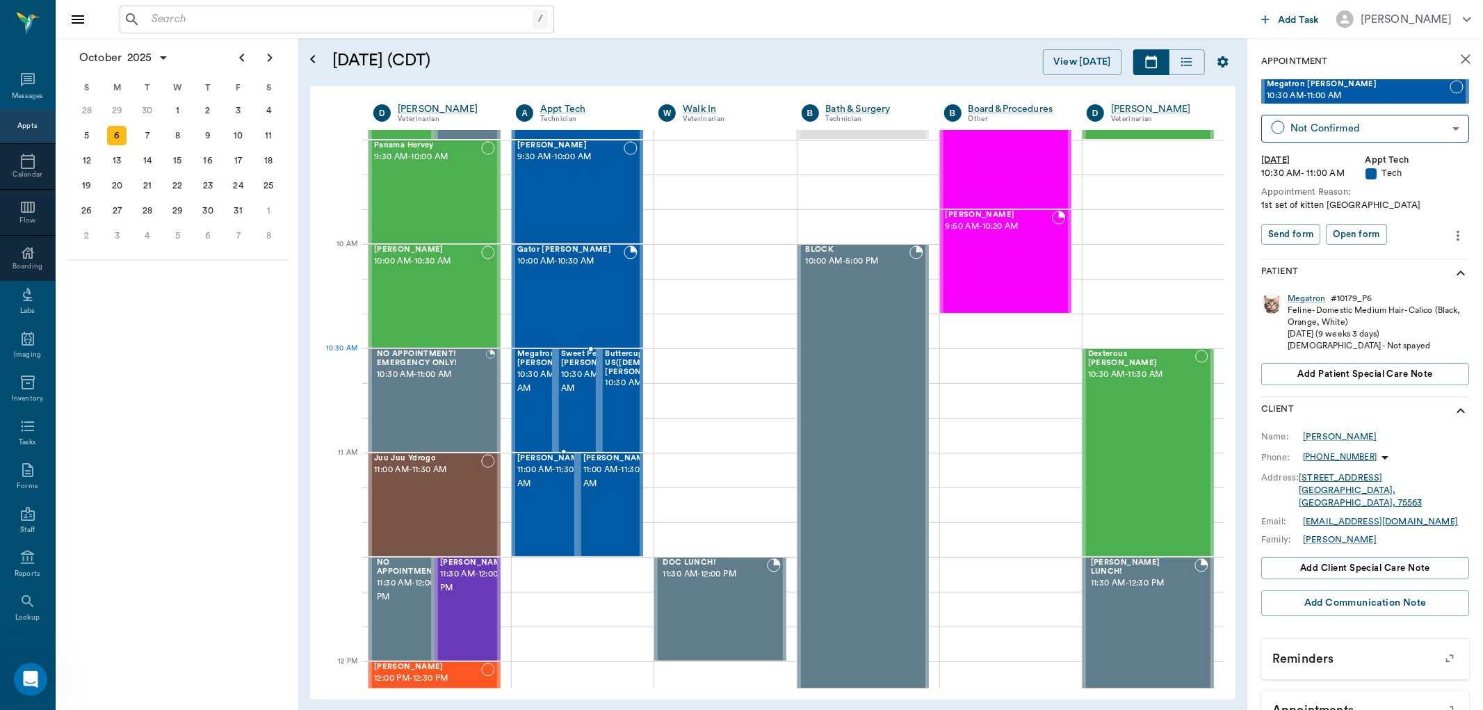
click at [574, 368] on span "Sweet Pea [PERSON_NAME]" at bounding box center [596, 359] width 70 height 18
click at [611, 376] on span "Buttercup-Adopted from US([DEMOGRAPHIC_DATA]) [PERSON_NAME]" at bounding box center [660, 363] width 111 height 26
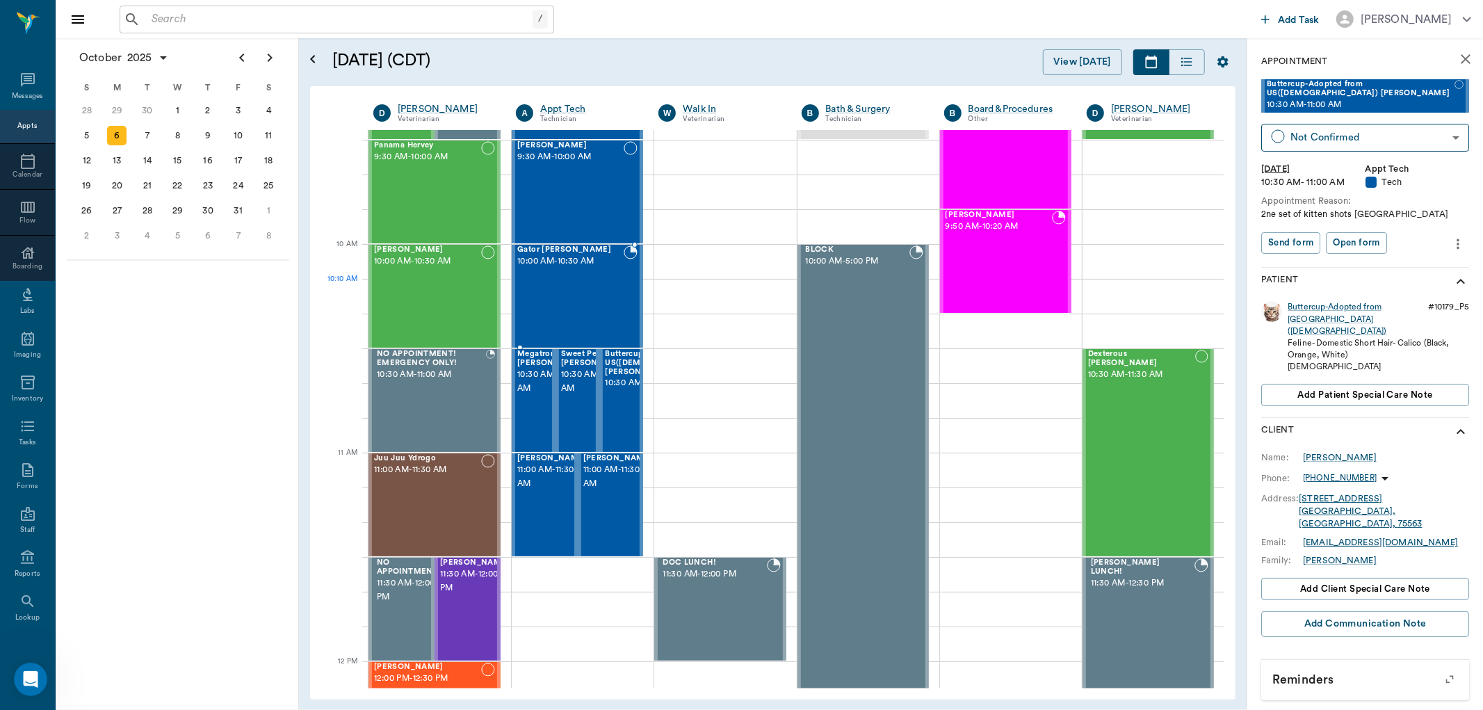
click at [554, 284] on div "Gator [PERSON_NAME] 10:00 AM - 10:30 AM" at bounding box center [570, 296] width 106 height 102
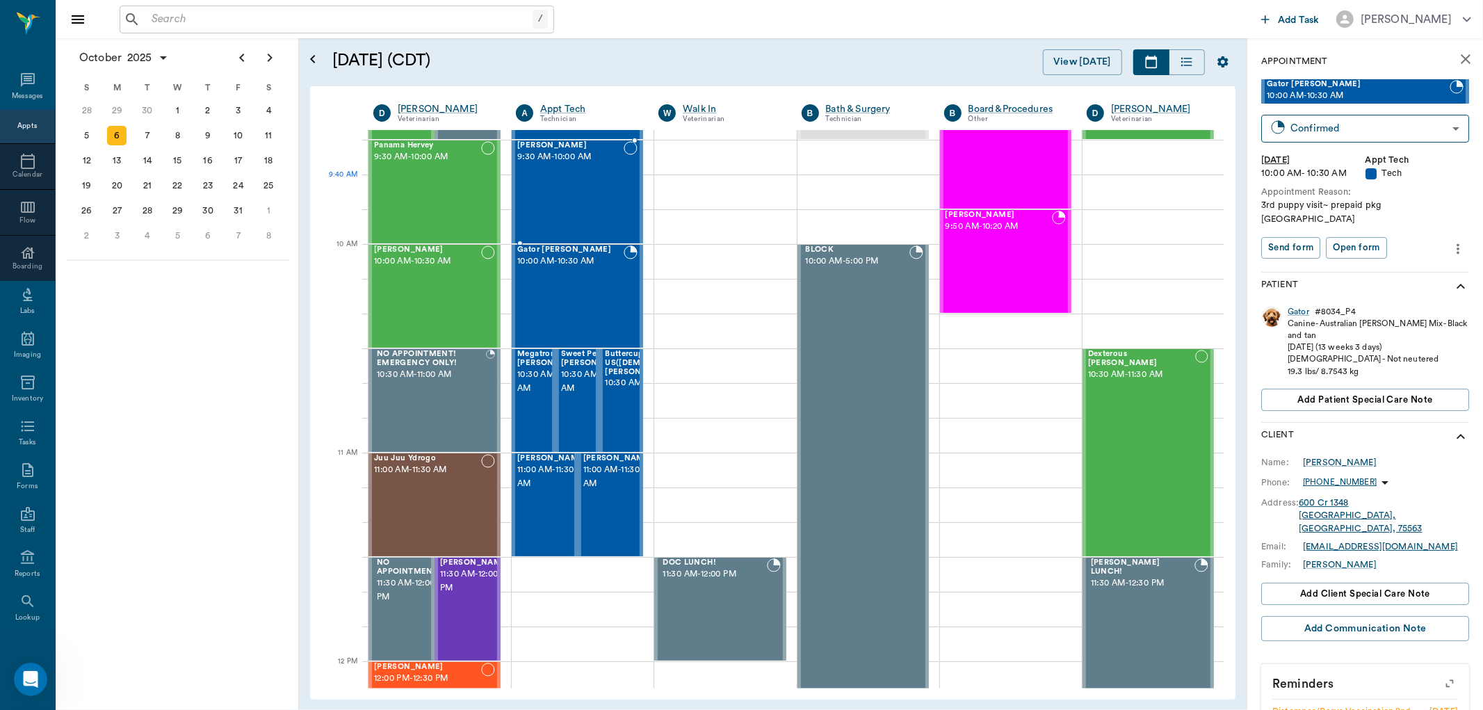
click at [565, 202] on div "[PERSON_NAME] 9:30 AM - 10:00 AM" at bounding box center [570, 192] width 106 height 102
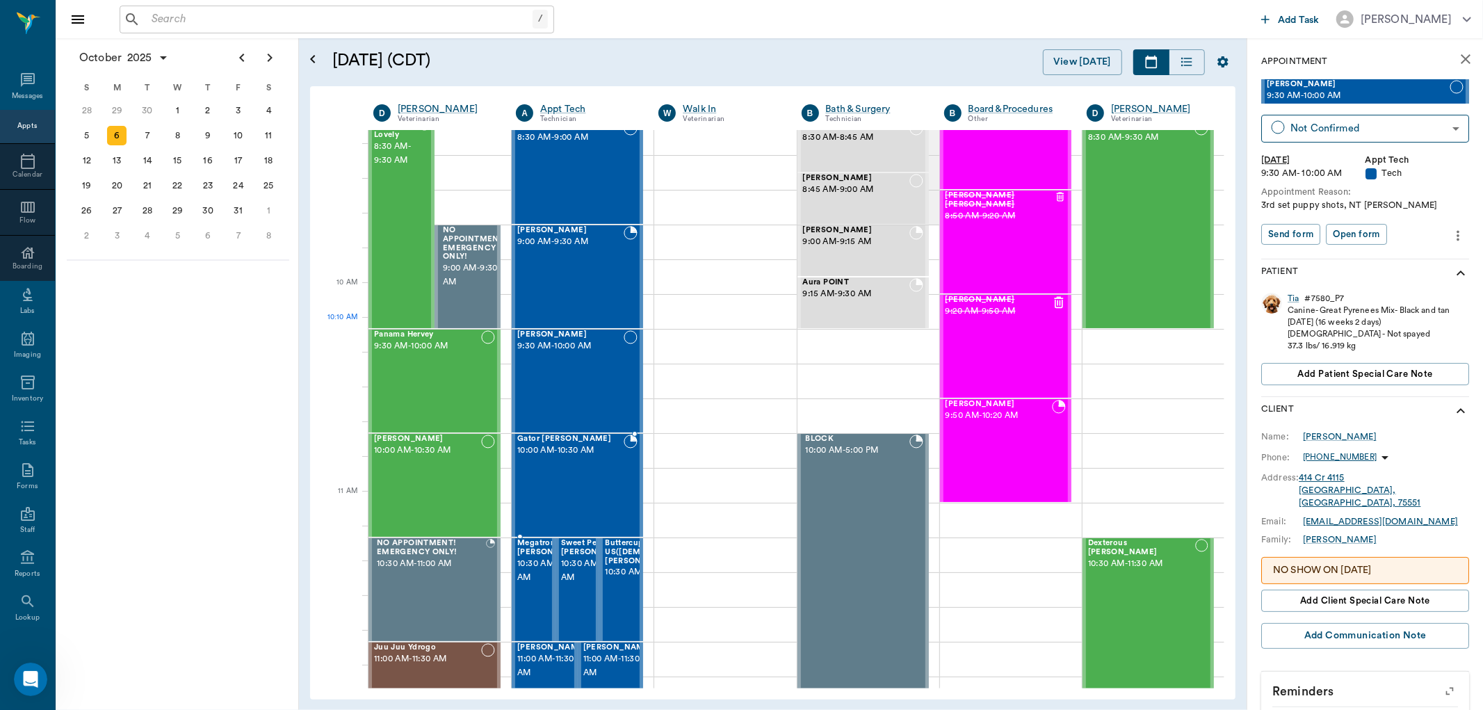
scroll to position [77, 0]
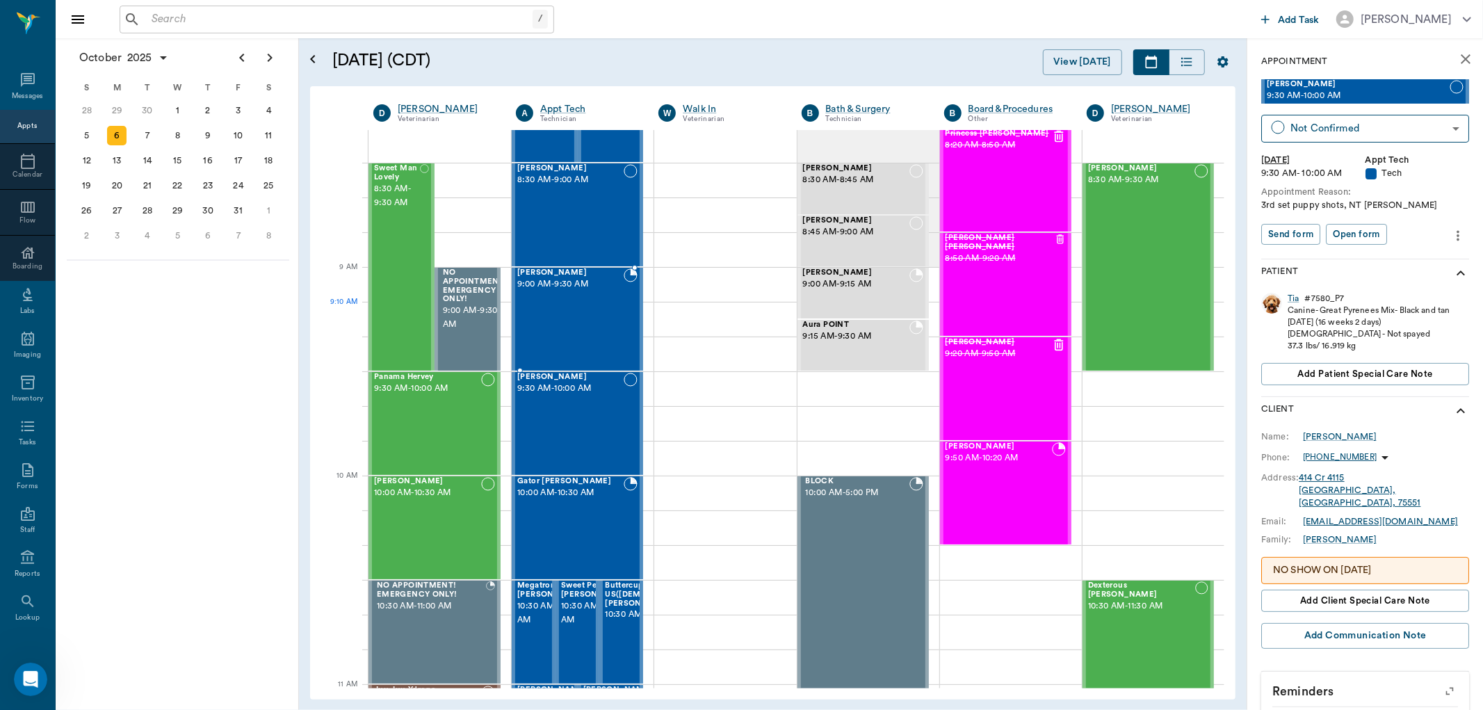
click at [581, 330] on div "[PERSON_NAME] 9:00 AM - 9:30 AM" at bounding box center [570, 319] width 106 height 102
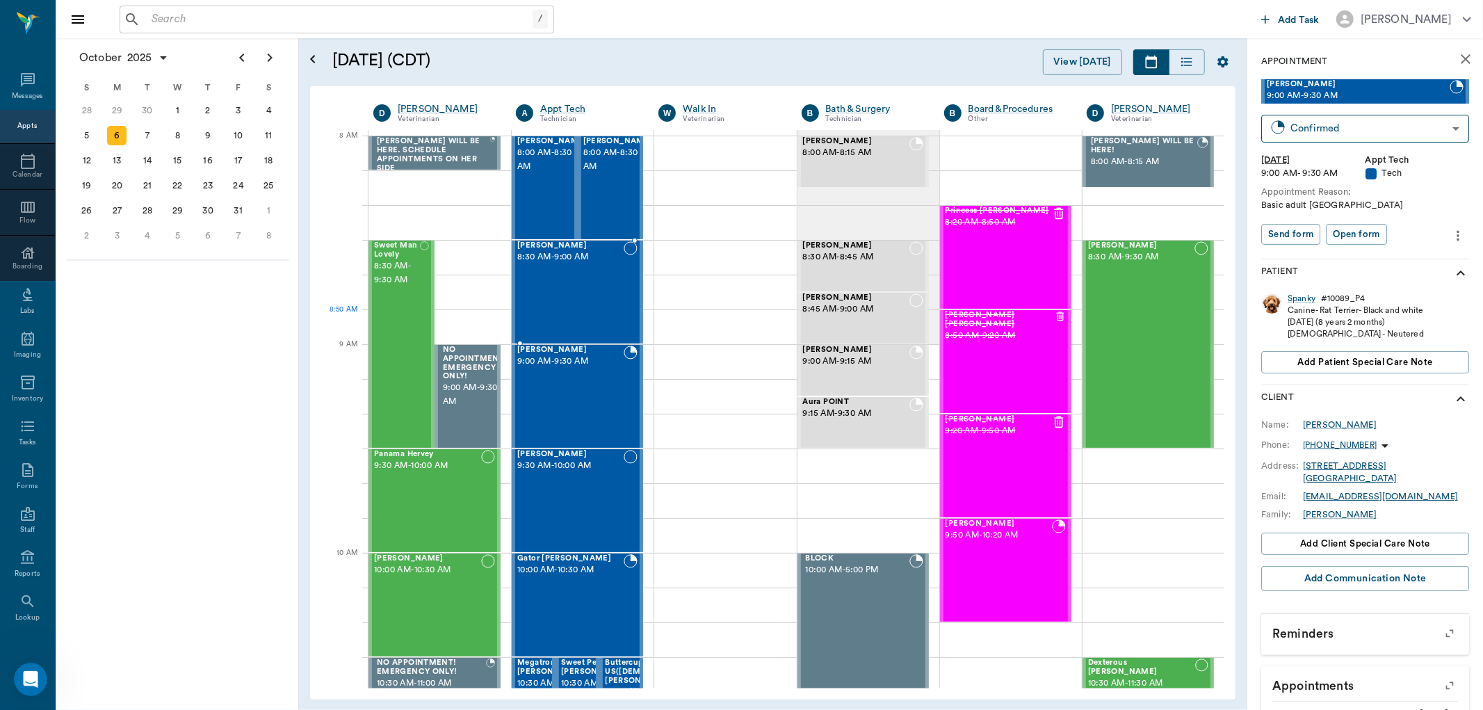
click at [581, 321] on div "[PERSON_NAME] 8:30 AM - 9:00 AM" at bounding box center [570, 292] width 106 height 102
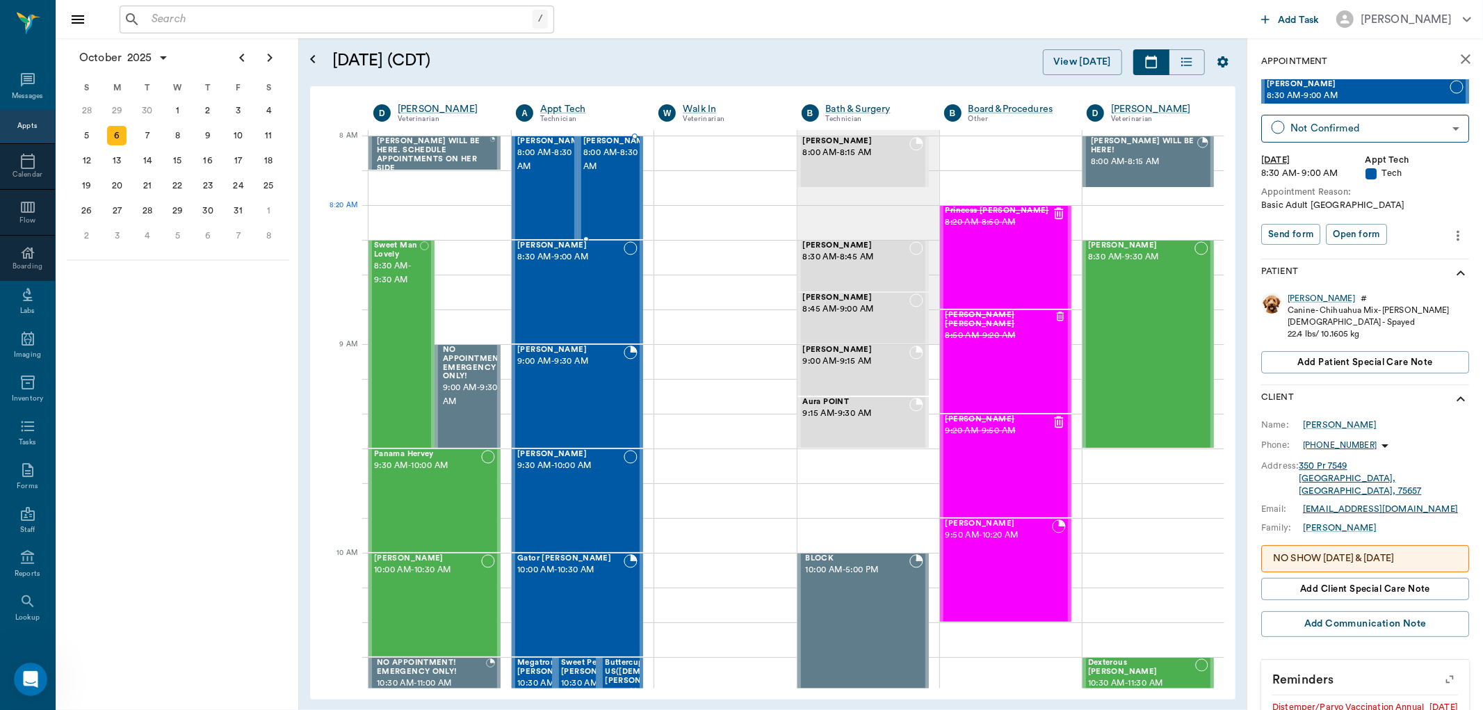
click at [595, 227] on div "[PERSON_NAME] 8:00 AM - 8:30 AM" at bounding box center [618, 188] width 70 height 102
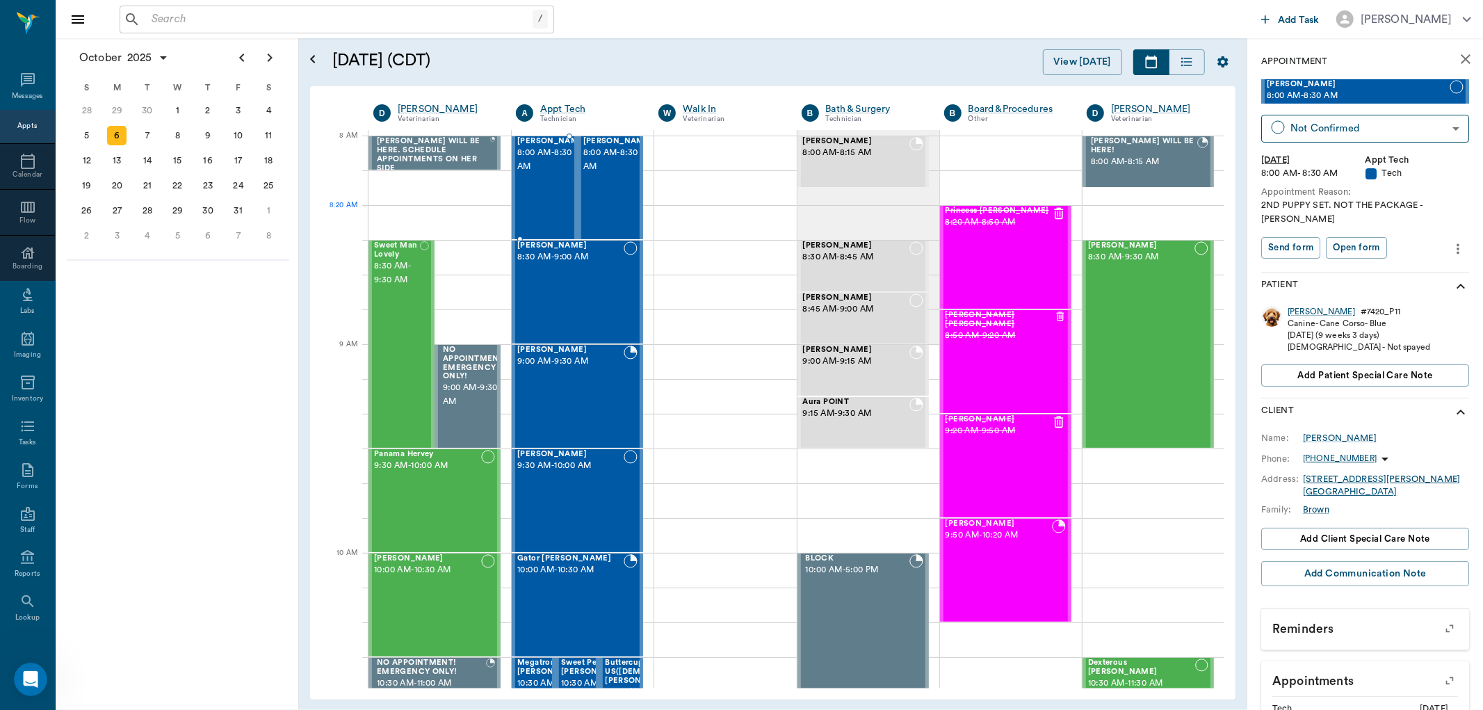
click at [556, 219] on div "[PERSON_NAME] 8:00 AM - 8:30 AM" at bounding box center [552, 188] width 70 height 102
click at [832, 174] on div "[PERSON_NAME] 8:00 AM - 8:15 AM" at bounding box center [856, 161] width 106 height 49
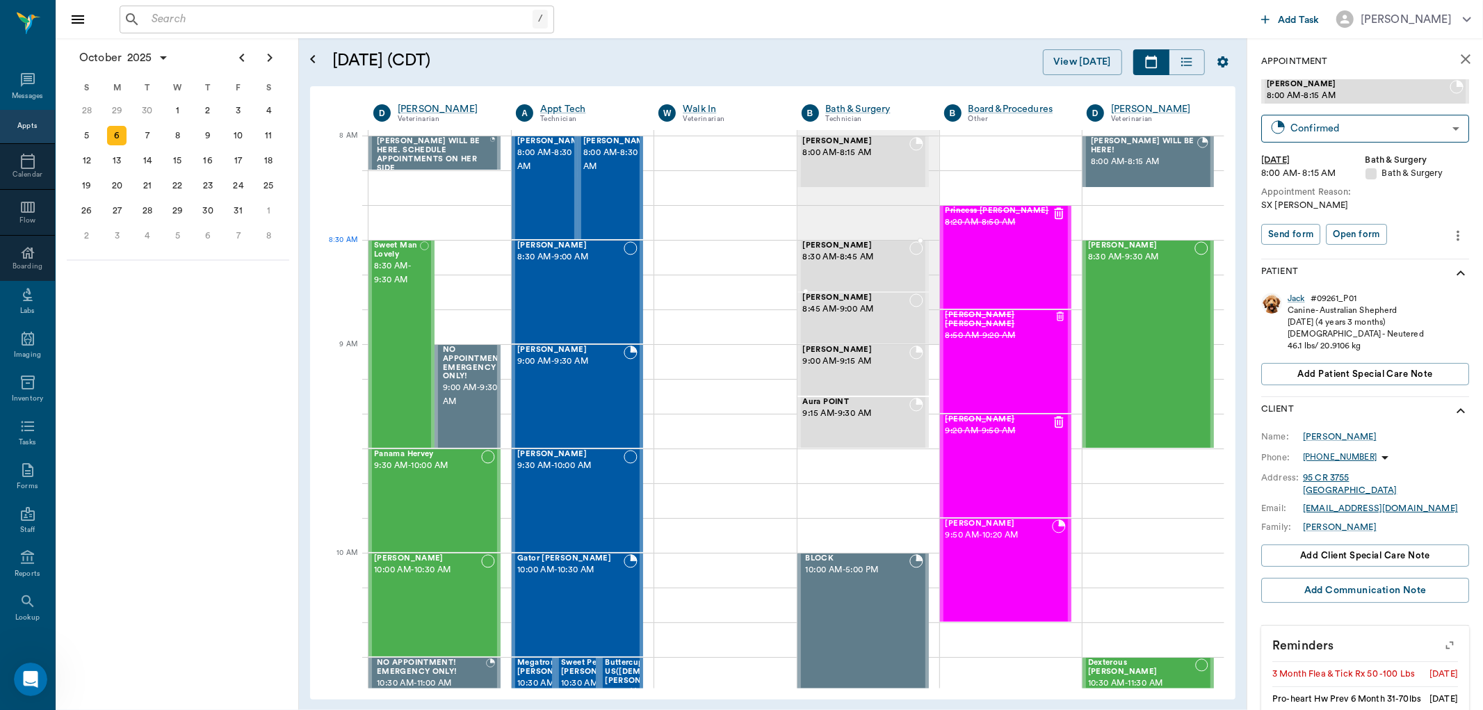
click at [836, 259] on span "8:30 AM - 8:45 AM" at bounding box center [856, 257] width 106 height 14
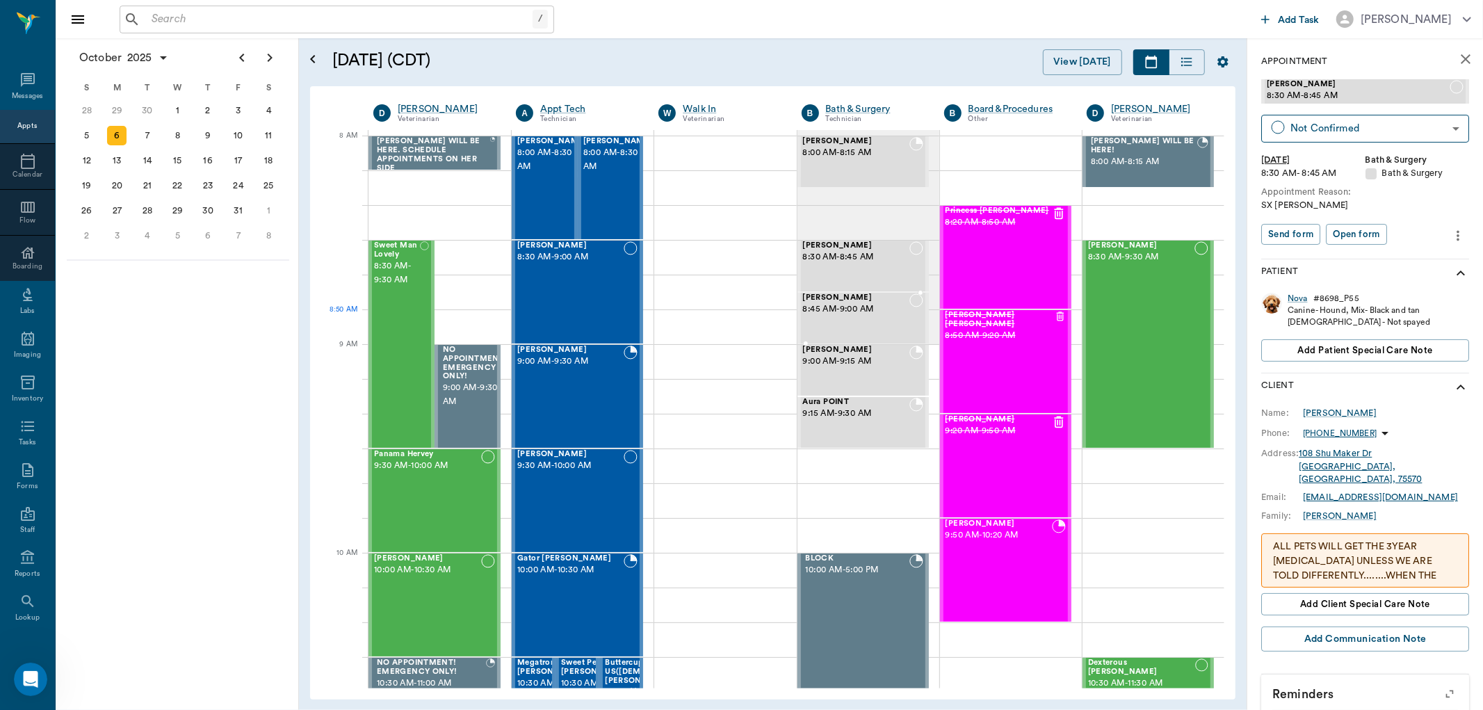
click at [844, 314] on span "8:45 AM - 9:00 AM" at bounding box center [856, 310] width 106 height 14
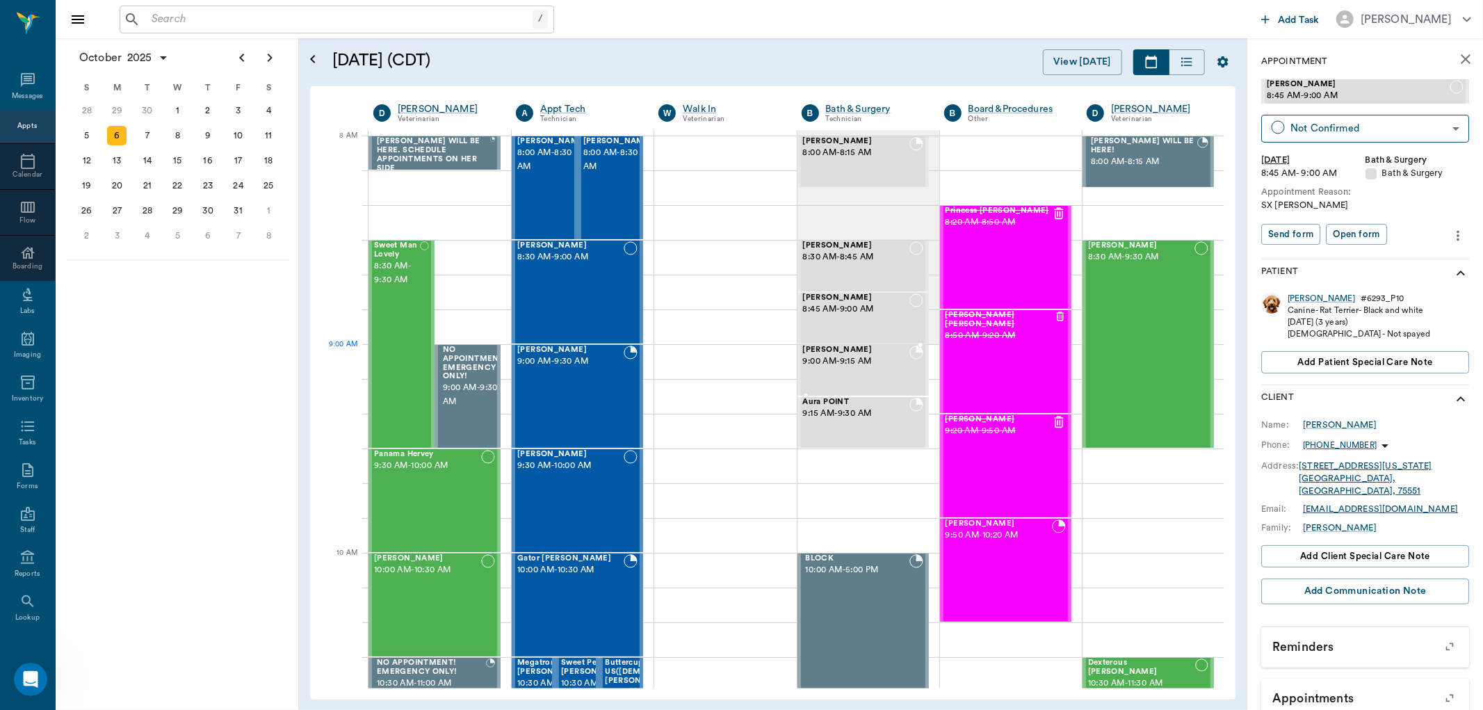
click at [838, 376] on div "[PERSON_NAME] 9:00 AM - 9:15 AM" at bounding box center [856, 370] width 106 height 49
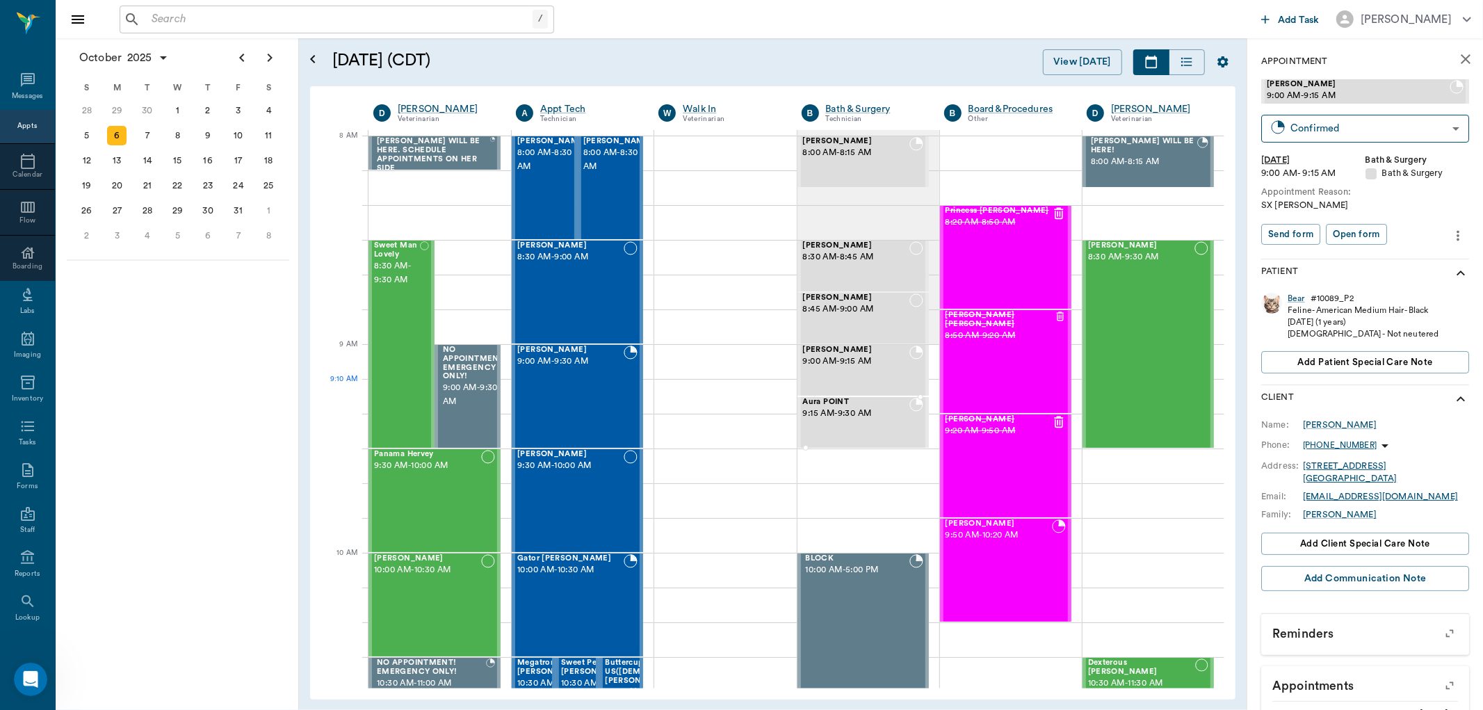
click at [861, 413] on span "9:15 AM - 9:30 AM" at bounding box center [856, 414] width 106 height 14
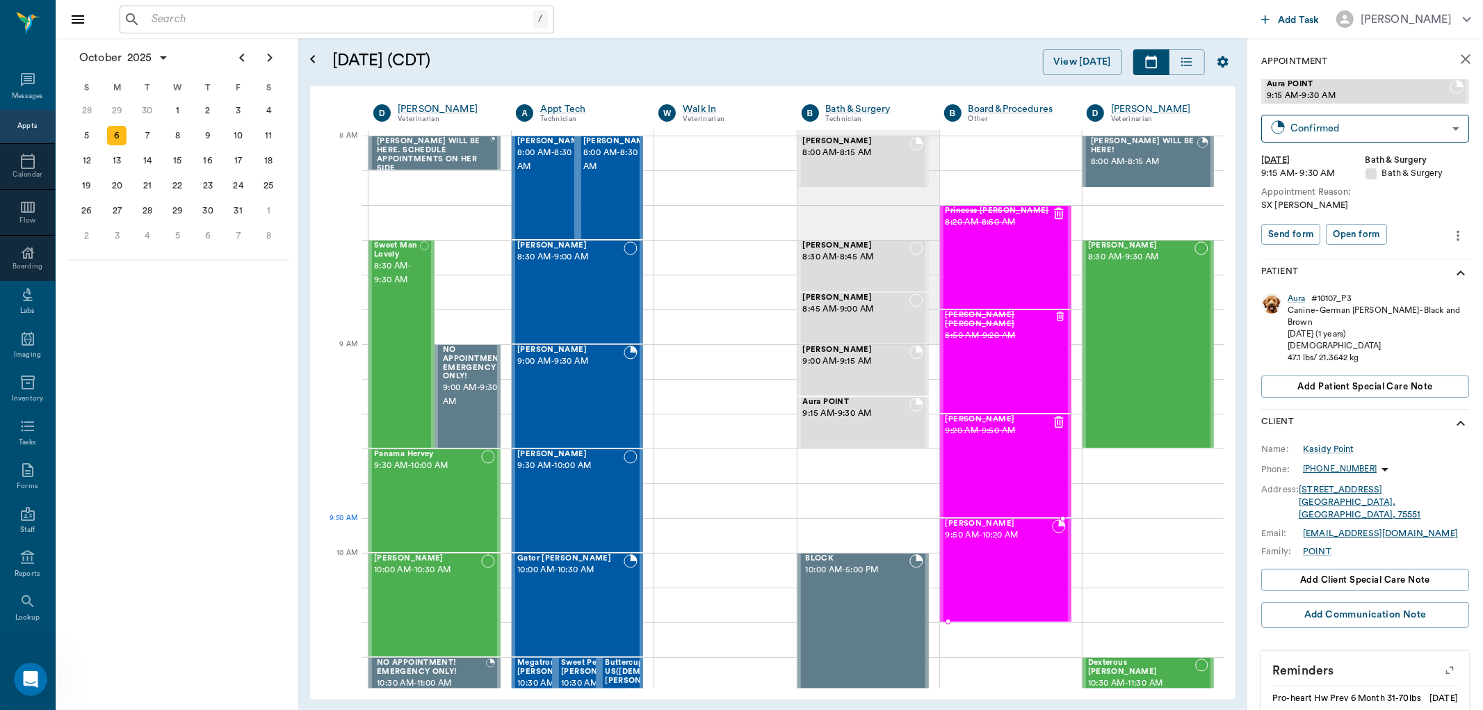
click at [999, 534] on span "9:50 AM - 10:20 AM" at bounding box center [999, 536] width 106 height 14
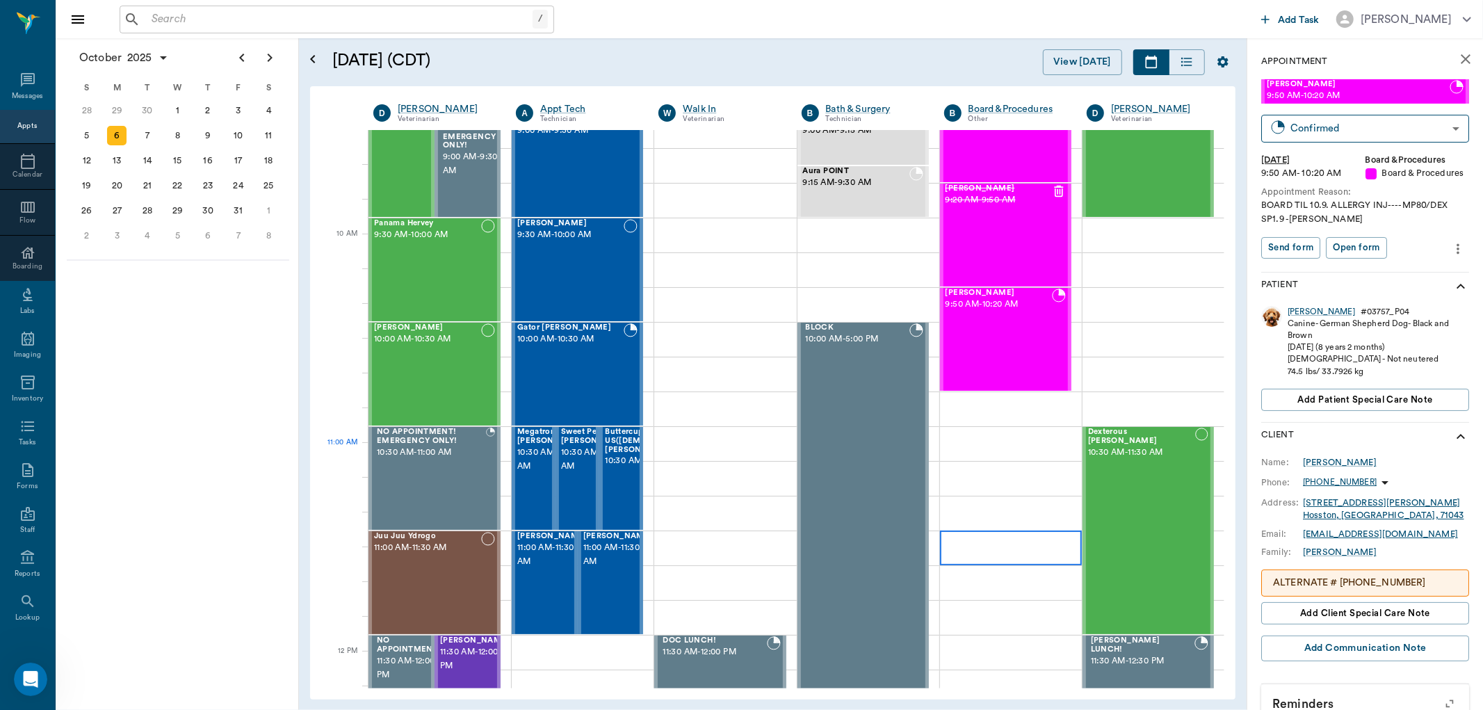
scroll to position [77, 0]
